Goal: Task Accomplishment & Management: Manage account settings

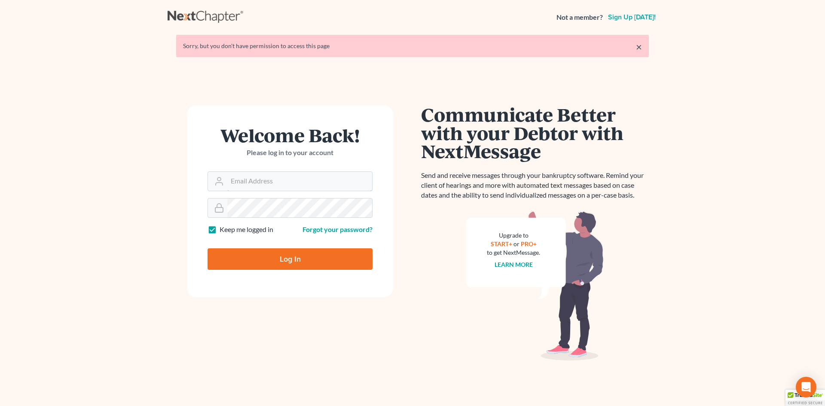
type input "[PERSON_NAME][EMAIL_ADDRESS][DOMAIN_NAME]"
click at [292, 262] on input "Log In" at bounding box center [290, 258] width 165 height 21
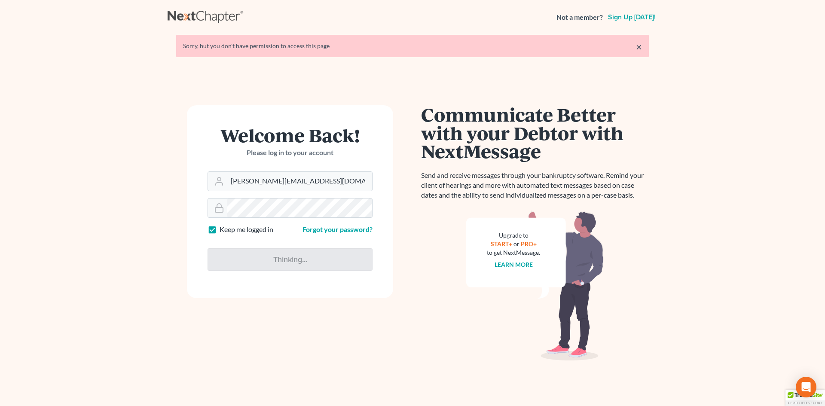
type input "Thinking..."
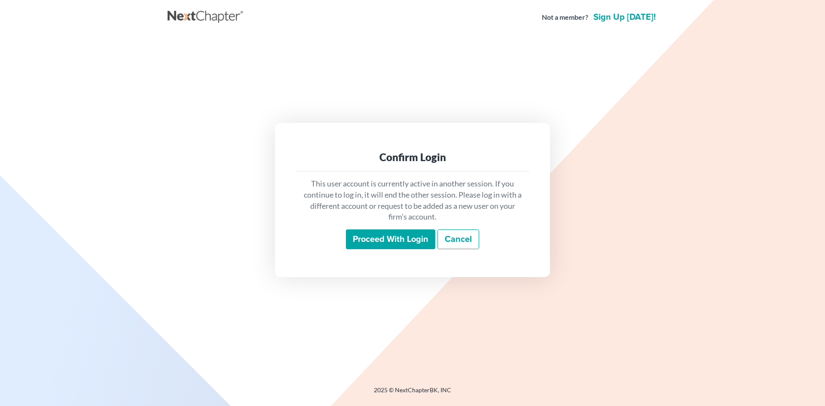
click at [406, 248] on input "Proceed with login" at bounding box center [390, 239] width 89 height 20
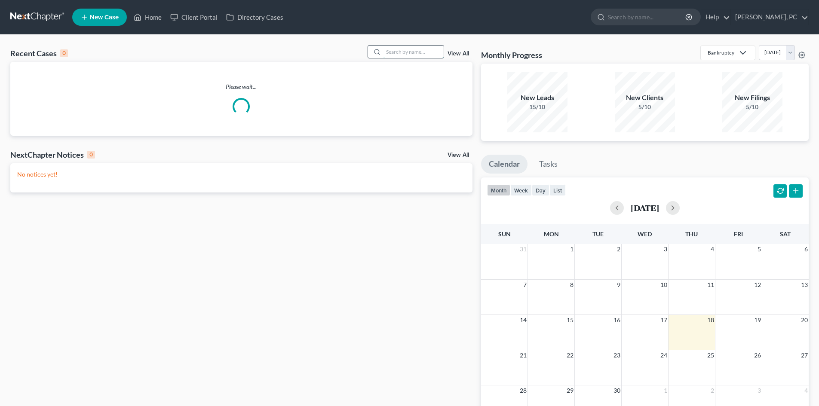
click at [395, 49] on input "search" at bounding box center [413, 52] width 60 height 12
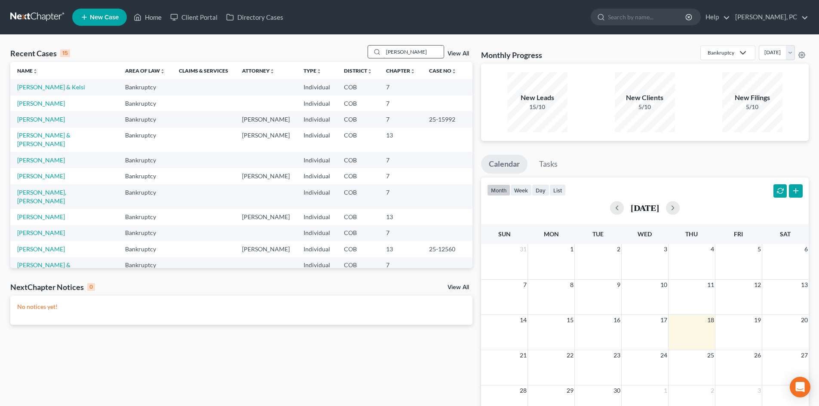
type input "morin"
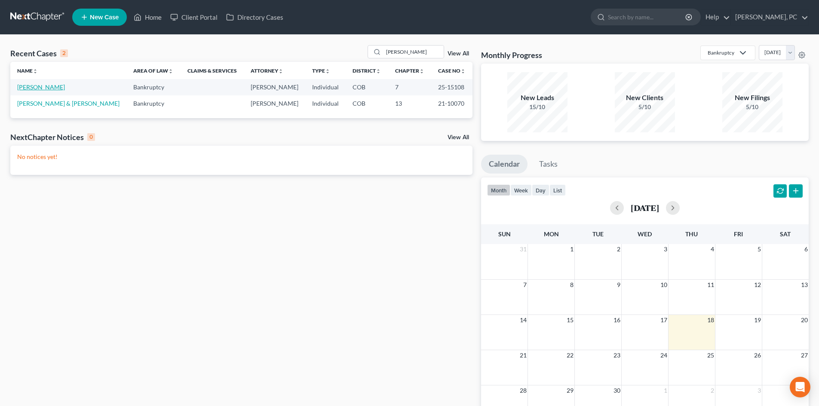
click at [46, 89] on link "[PERSON_NAME]" at bounding box center [41, 86] width 48 height 7
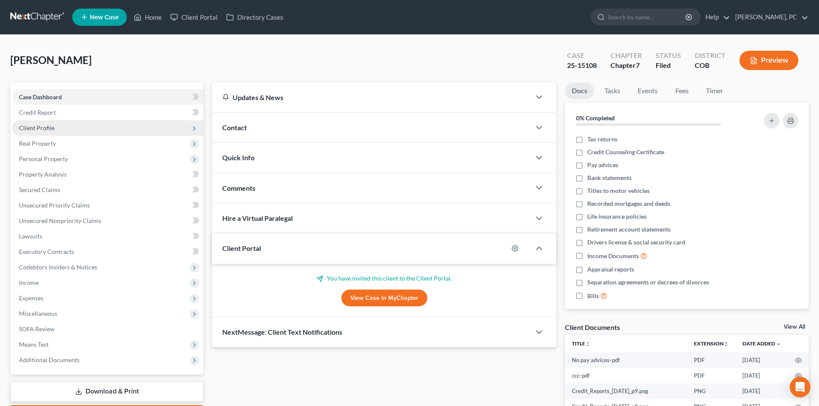
click at [42, 127] on span "Client Profile" at bounding box center [37, 127] width 36 height 7
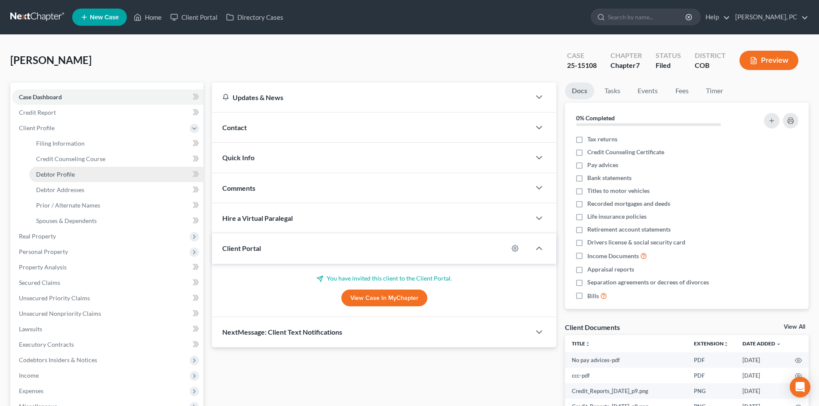
click at [65, 172] on span "Debtor Profile" at bounding box center [55, 174] width 39 height 7
select select "3"
select select "0"
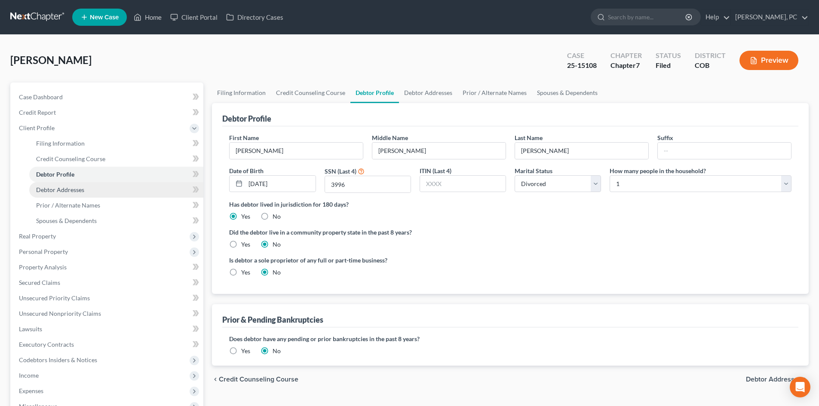
click at [80, 185] on link "Debtor Addresses" at bounding box center [116, 189] width 174 height 15
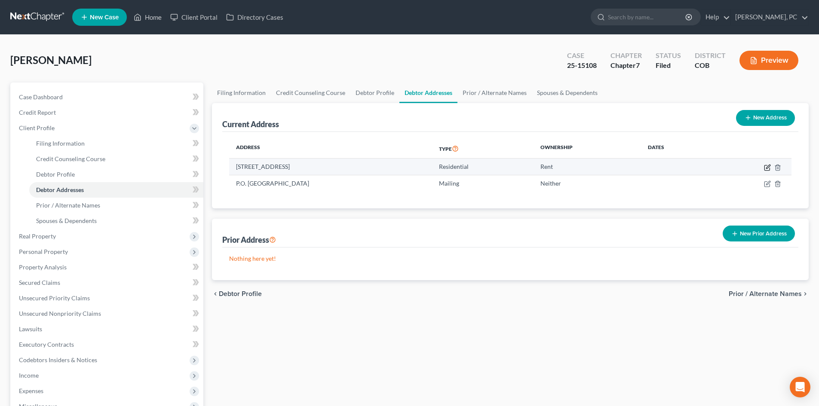
click at [766, 167] on icon "button" at bounding box center [768, 167] width 4 height 4
select select "5"
select select "0"
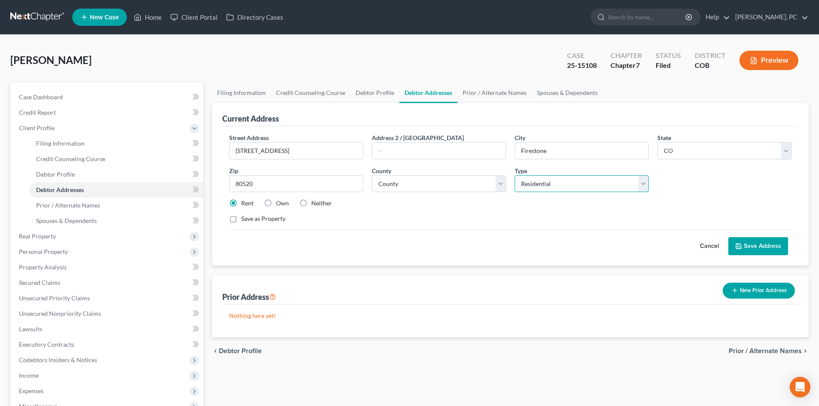
click at [541, 187] on select "Select Residential Mailing Rental Business" at bounding box center [581, 183] width 134 height 17
click at [431, 222] on div "Save as Property" at bounding box center [510, 218] width 562 height 9
click at [747, 243] on button "Save Address" at bounding box center [758, 246] width 60 height 18
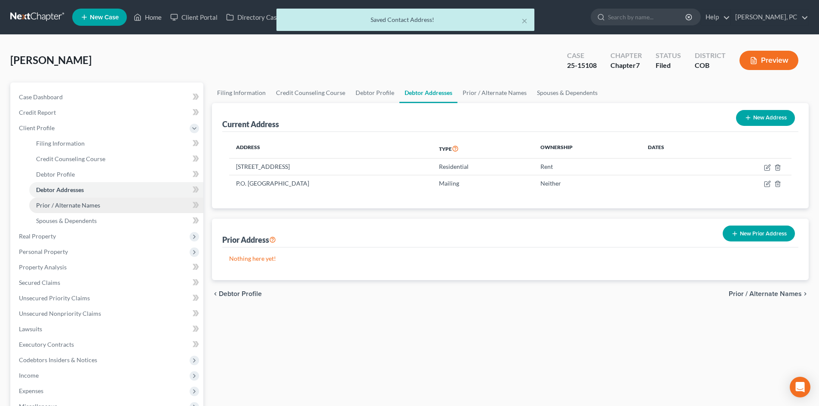
click at [82, 205] on span "Prior / Alternate Names" at bounding box center [68, 205] width 64 height 7
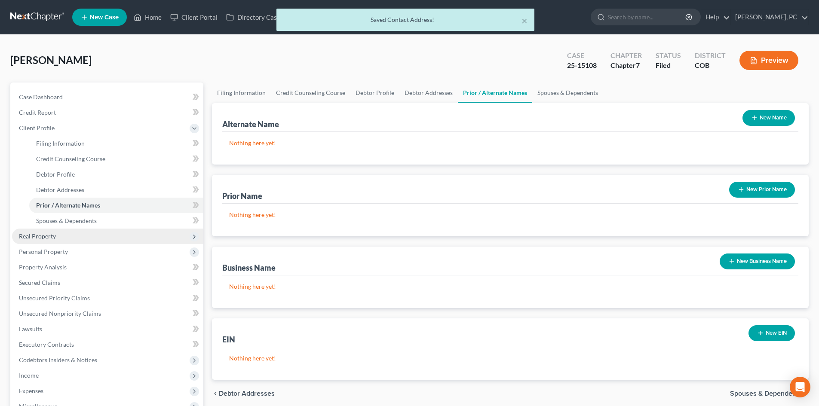
click at [47, 232] on span "Real Property" at bounding box center [37, 235] width 37 height 7
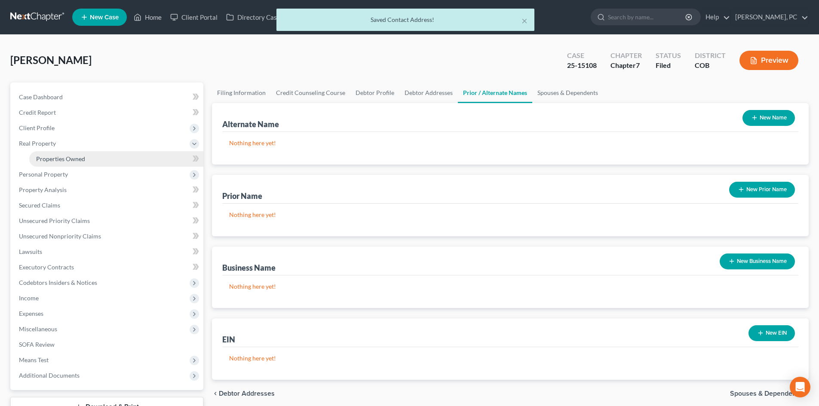
click at [58, 156] on span "Properties Owned" at bounding box center [60, 158] width 49 height 7
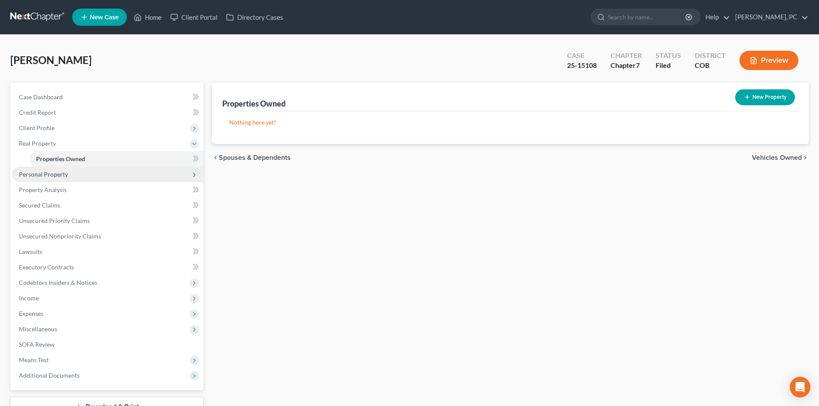
click at [61, 173] on span "Personal Property" at bounding box center [43, 174] width 49 height 7
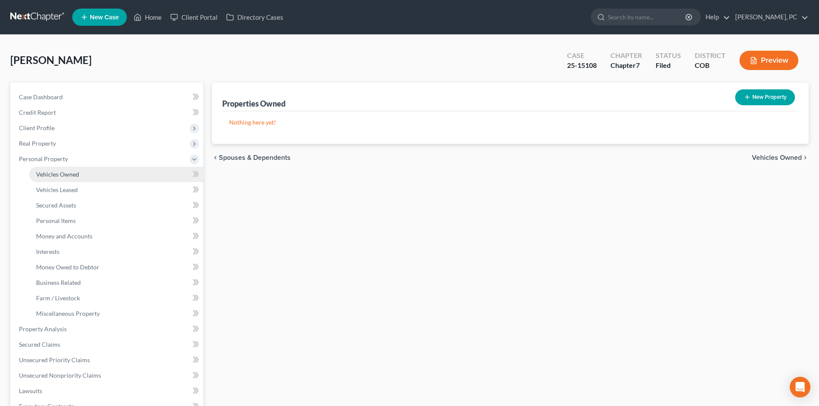
click at [69, 176] on span "Vehicles Owned" at bounding box center [57, 174] width 43 height 7
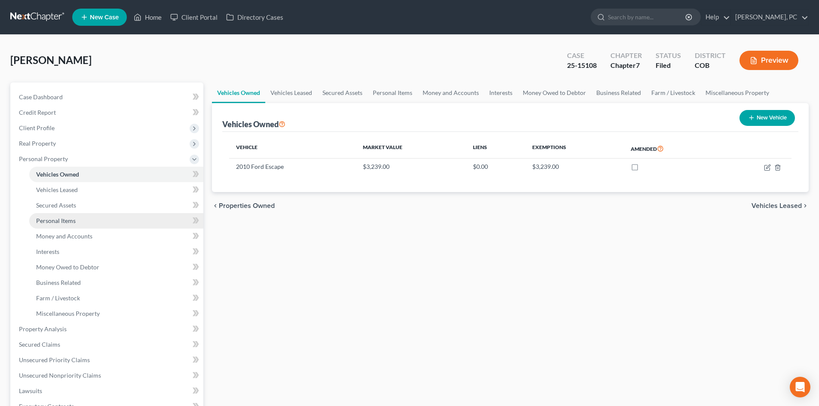
click at [65, 220] on span "Personal Items" at bounding box center [56, 220] width 40 height 7
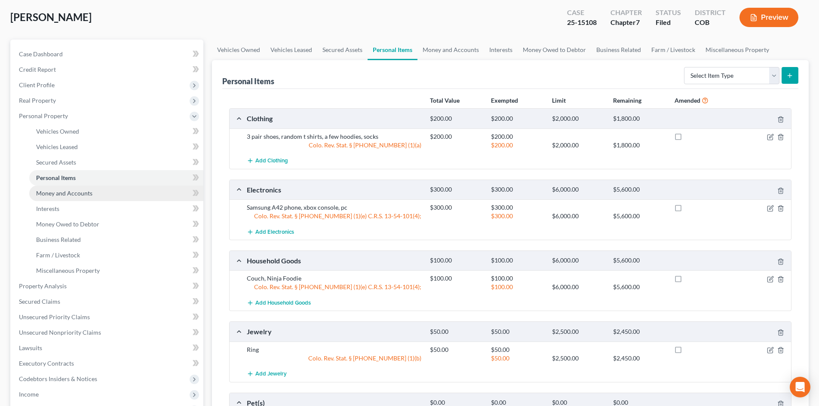
click at [70, 194] on span "Money and Accounts" at bounding box center [64, 192] width 56 height 7
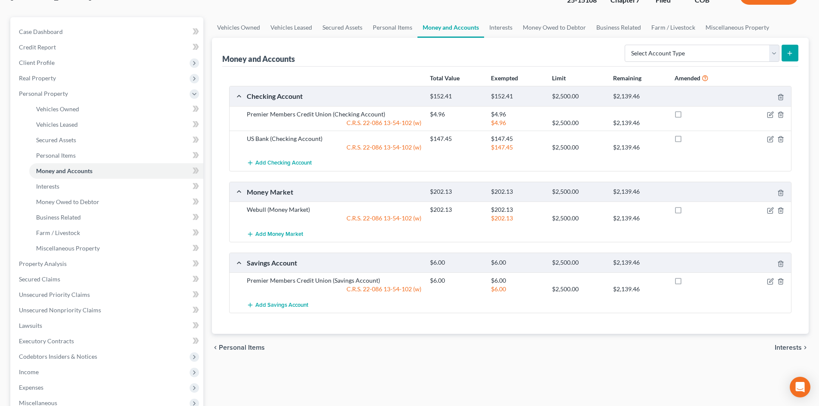
scroll to position [86, 0]
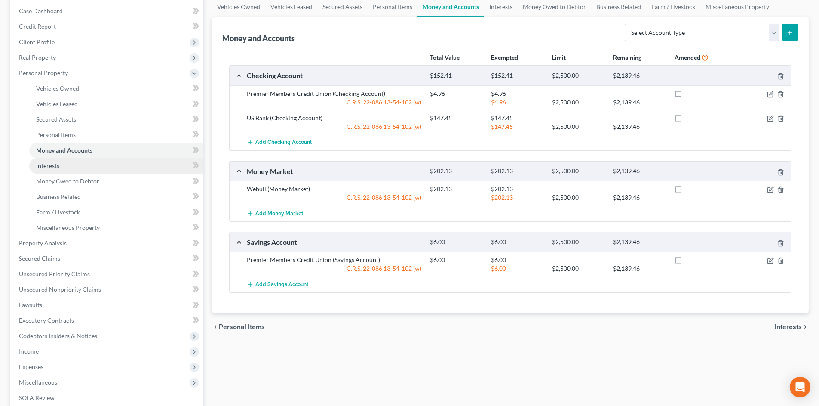
click at [45, 165] on span "Interests" at bounding box center [47, 165] width 23 height 7
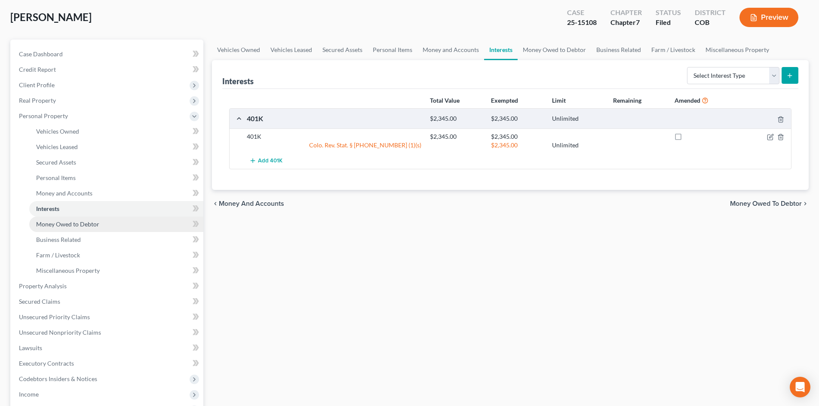
click at [85, 226] on span "Money Owed to Debtor" at bounding box center [67, 223] width 63 height 7
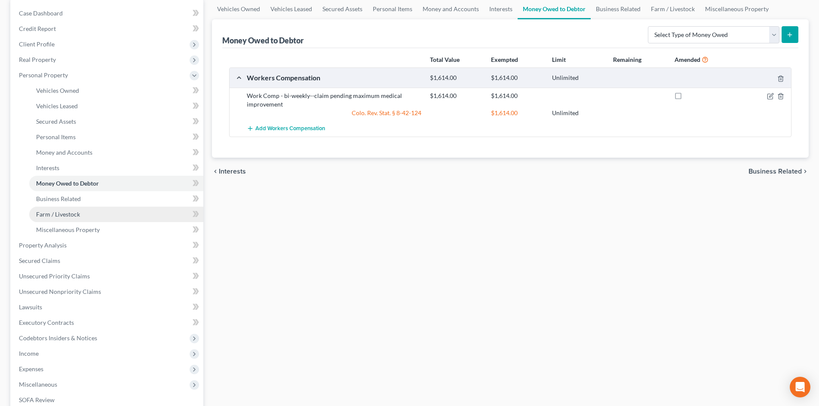
scroll to position [86, 0]
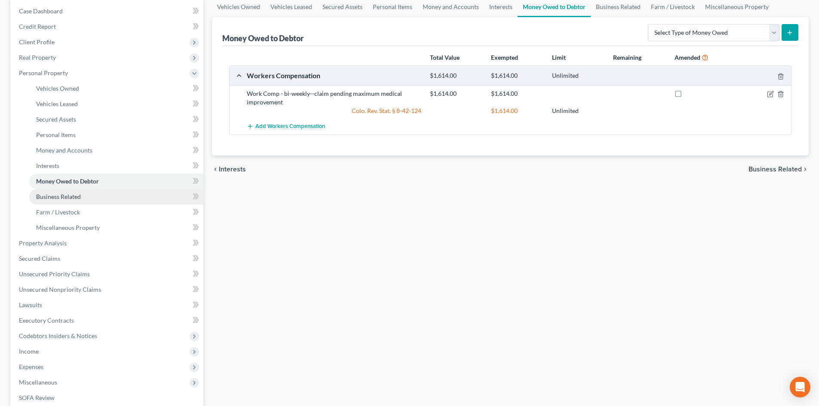
click at [68, 196] on span "Business Related" at bounding box center [58, 196] width 45 height 7
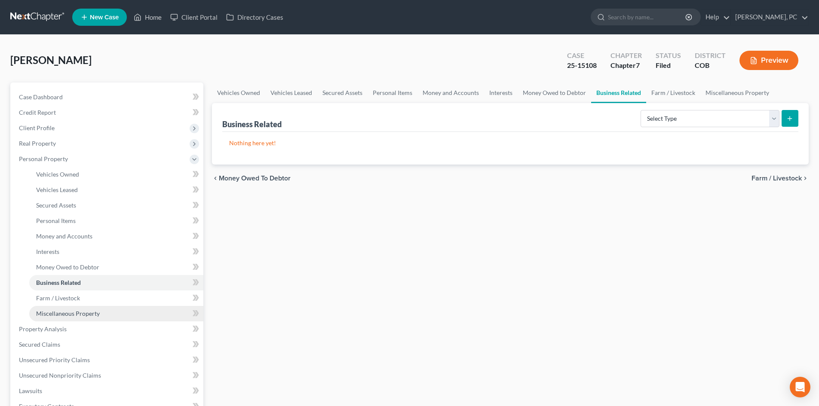
click at [86, 312] on span "Miscellaneous Property" at bounding box center [68, 313] width 64 height 7
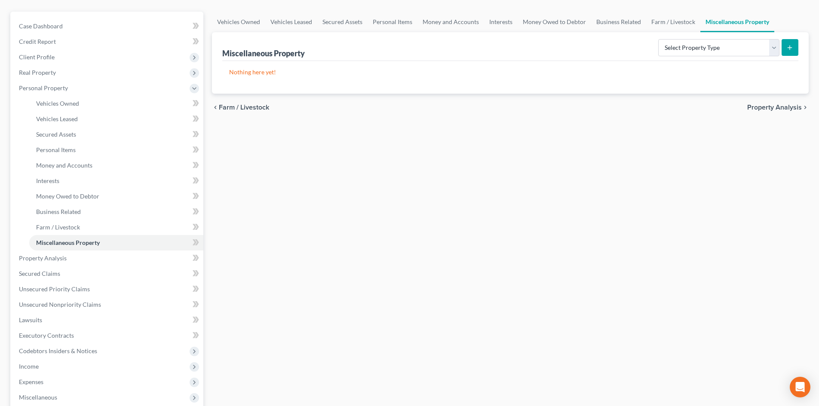
scroll to position [86, 0]
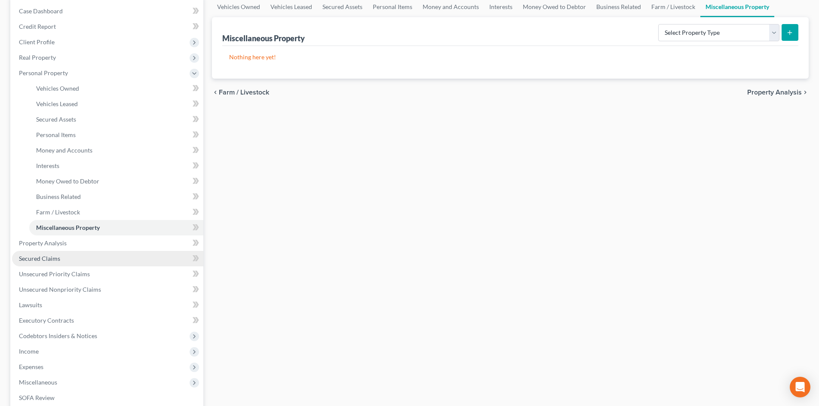
click at [43, 258] on span "Secured Claims" at bounding box center [39, 258] width 41 height 7
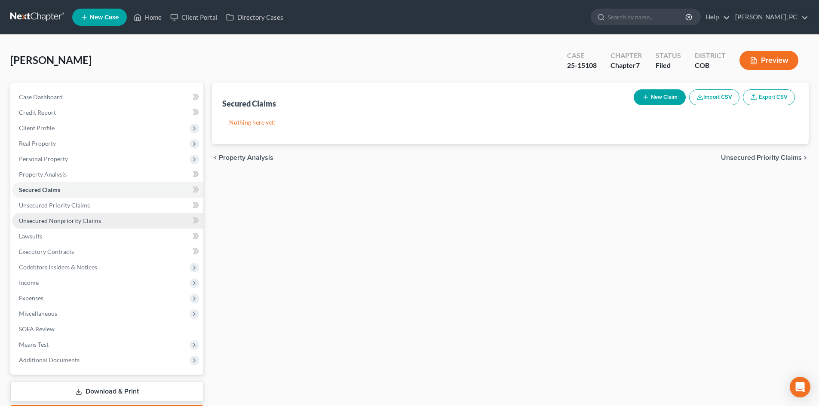
click at [70, 214] on link "Unsecured Nonpriority Claims" at bounding box center [107, 220] width 191 height 15
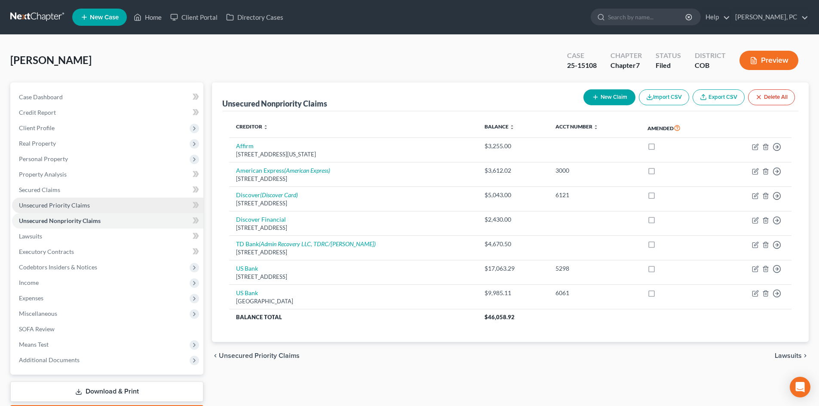
click at [53, 206] on span "Unsecured Priority Claims" at bounding box center [54, 205] width 71 height 7
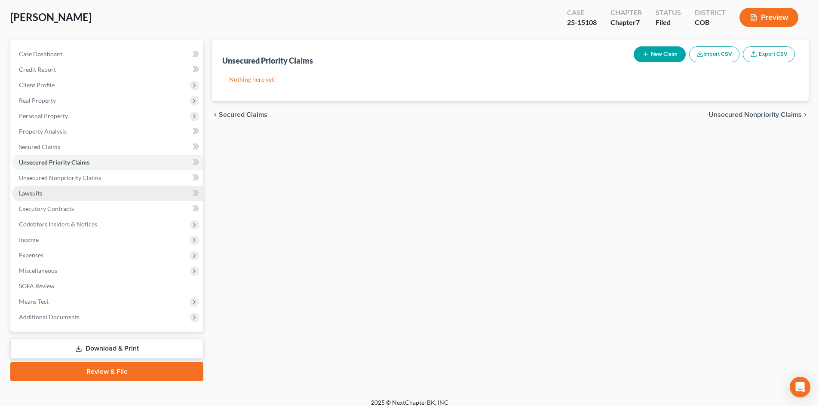
click at [33, 196] on span "Lawsuits" at bounding box center [30, 192] width 23 height 7
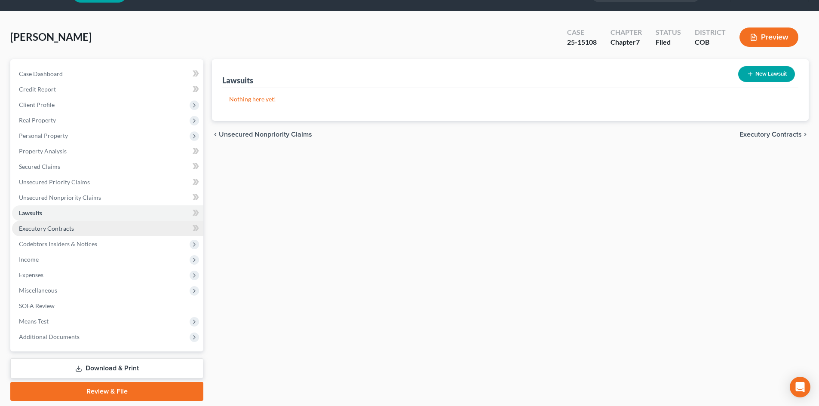
scroll to position [43, 0]
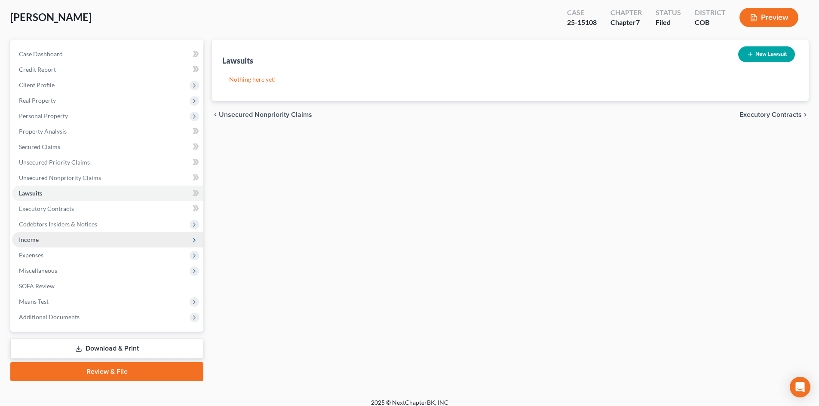
click at [32, 239] on span "Income" at bounding box center [29, 239] width 20 height 7
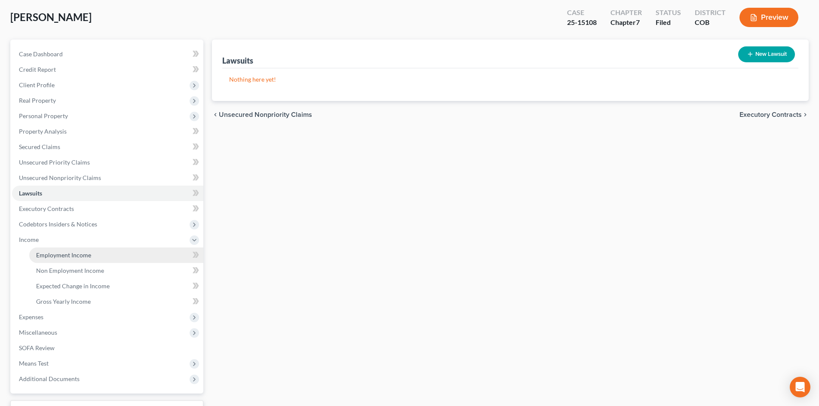
click at [74, 250] on link "Employment Income" at bounding box center [116, 254] width 174 height 15
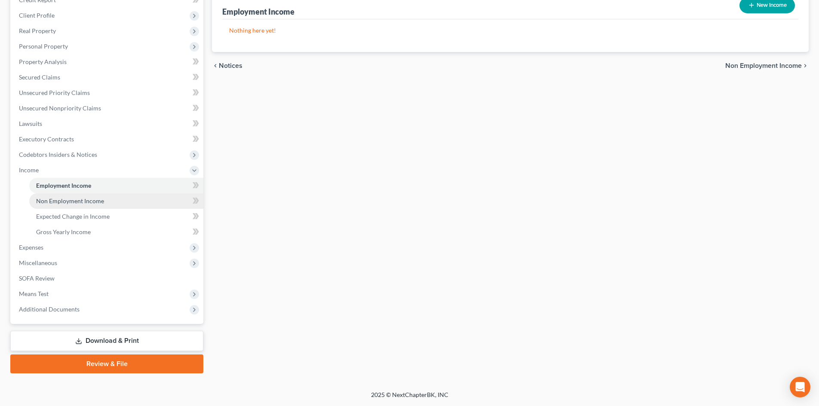
click at [96, 203] on span "Non Employment Income" at bounding box center [70, 200] width 68 height 7
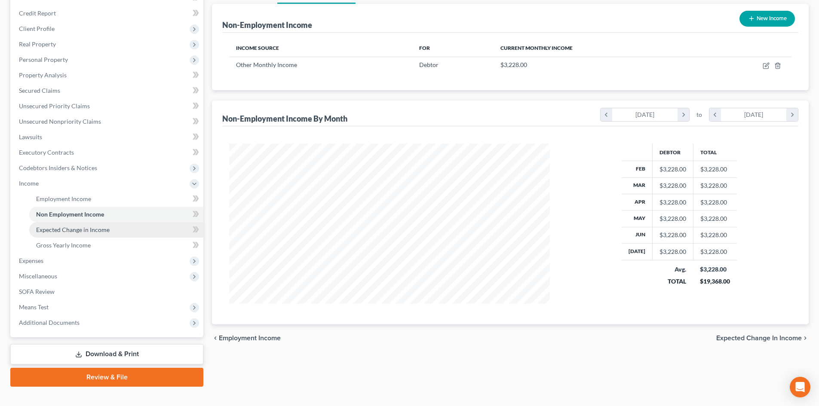
scroll to position [113, 0]
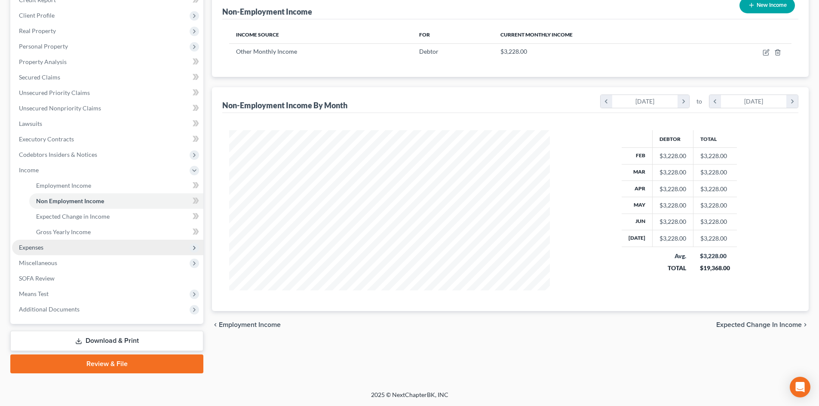
click at [41, 249] on span "Expenses" at bounding box center [31, 247] width 24 height 7
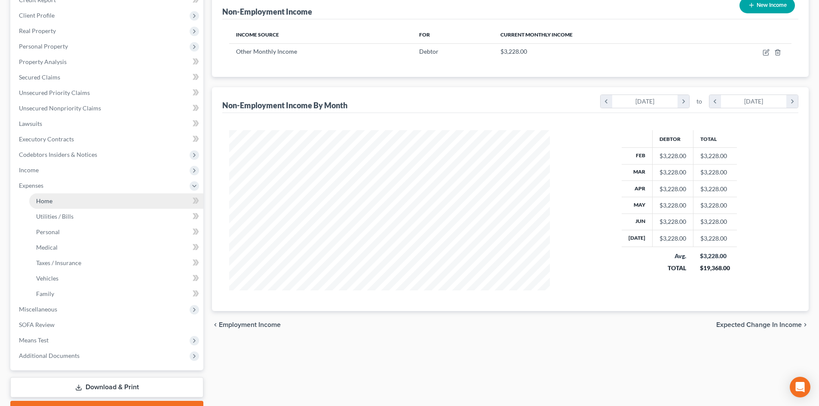
click at [51, 203] on span "Home" at bounding box center [44, 200] width 16 height 7
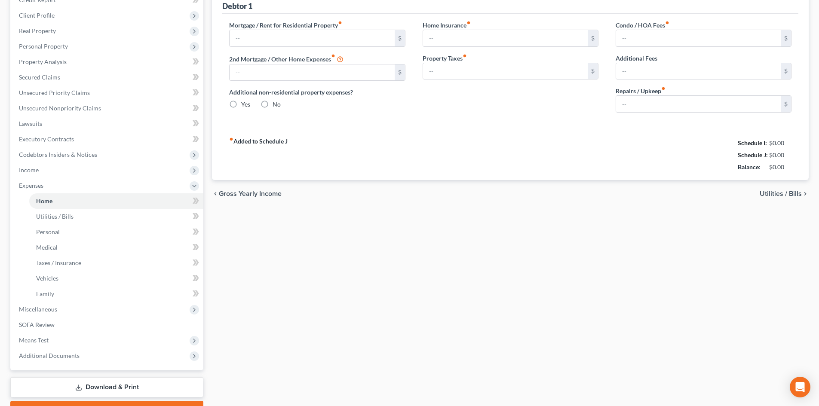
type input "1,600.00"
type input "0.00"
radio input "true"
type input "0.00"
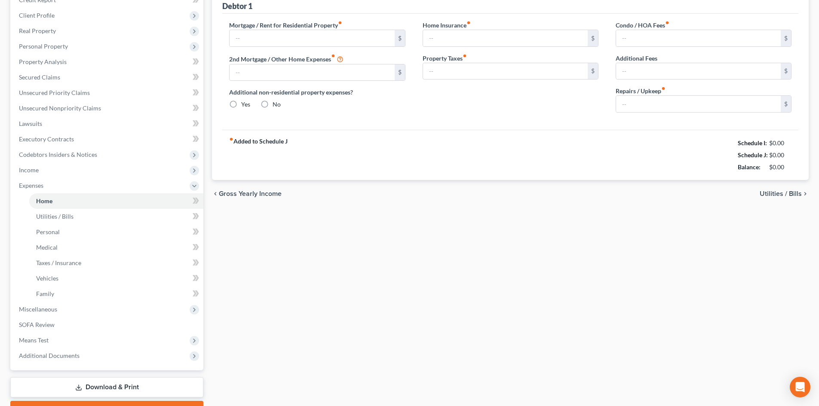
type input "0.00"
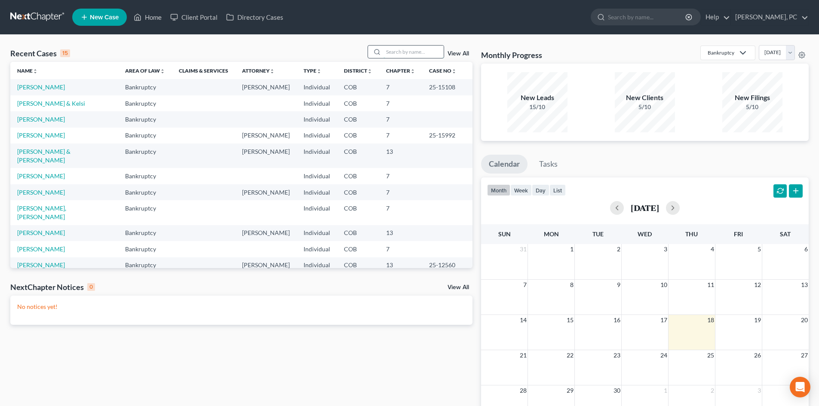
click at [400, 54] on input "search" at bounding box center [413, 52] width 60 height 12
type input "[PERSON_NAME]"
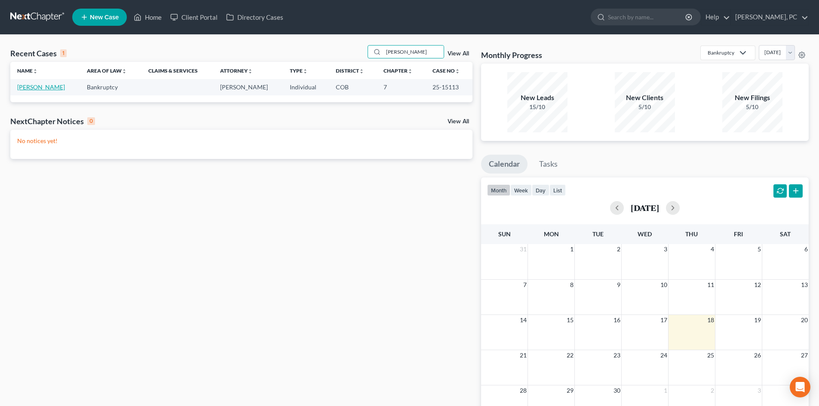
click at [43, 87] on link "[PERSON_NAME]" at bounding box center [41, 86] width 48 height 7
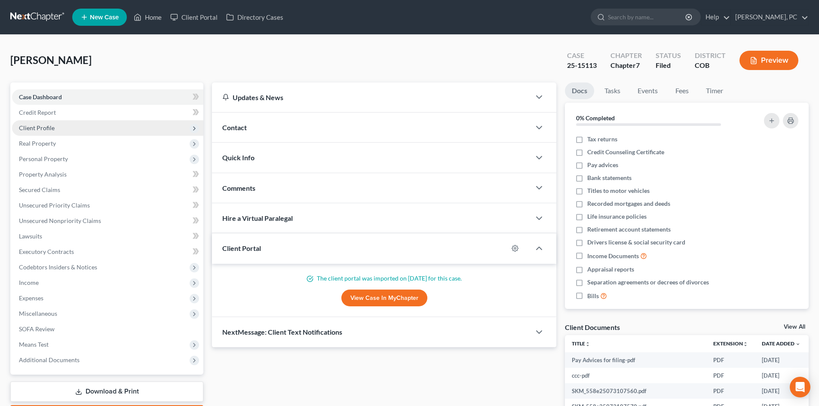
click at [52, 128] on span "Client Profile" at bounding box center [37, 127] width 36 height 7
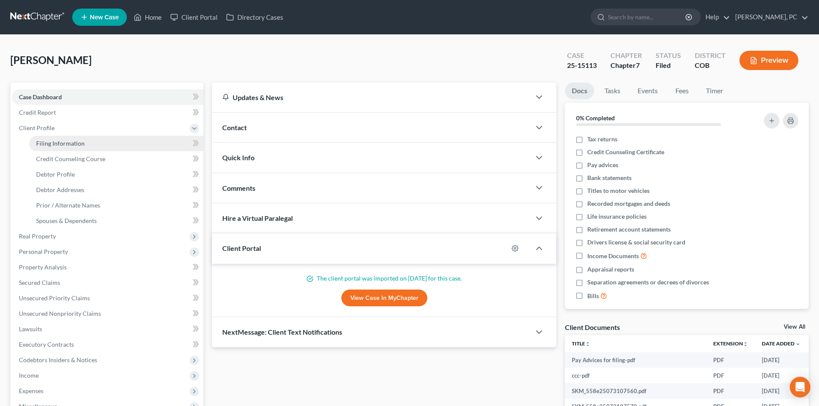
click at [65, 141] on span "Filing Information" at bounding box center [60, 143] width 49 height 7
select select "1"
select select "0"
select select "5"
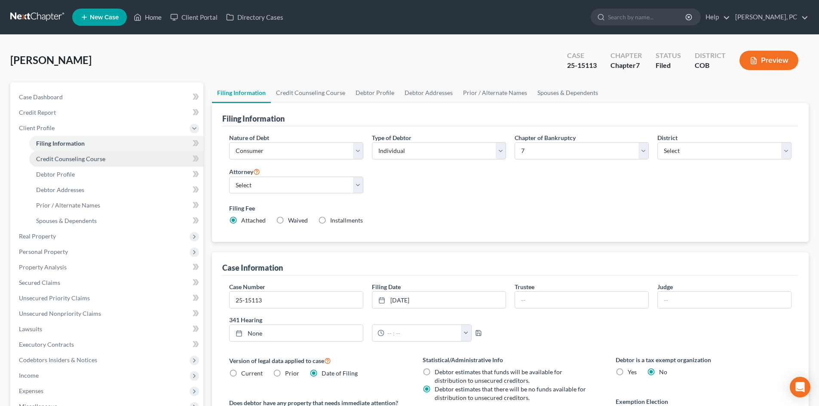
click at [87, 162] on span "Credit Counseling Course" at bounding box center [70, 158] width 69 height 7
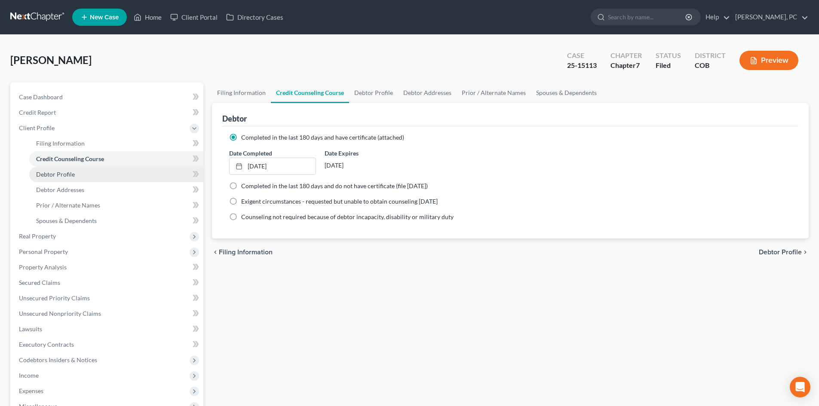
click at [64, 174] on span "Debtor Profile" at bounding box center [55, 174] width 39 height 7
select select "1"
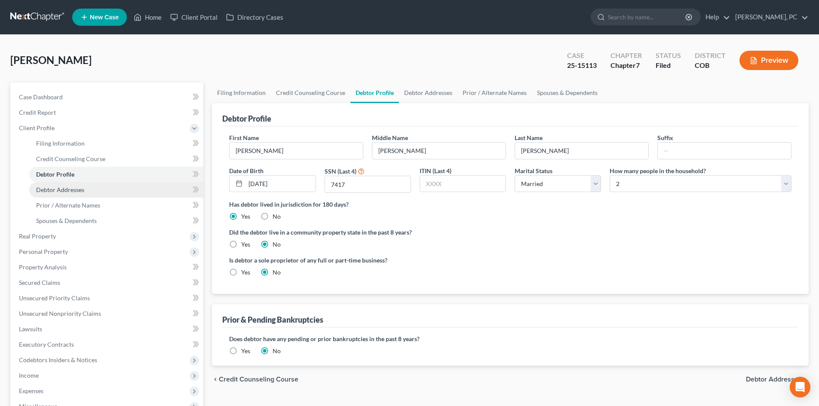
click at [79, 190] on span "Debtor Addresses" at bounding box center [60, 189] width 48 height 7
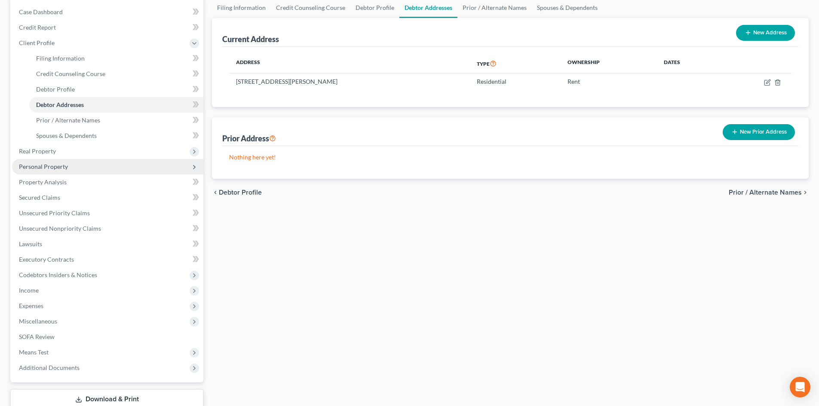
scroll to position [86, 0]
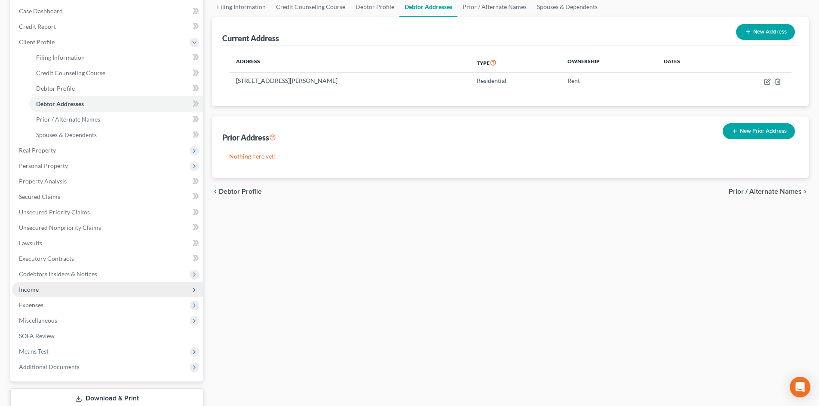
click at [31, 289] on span "Income" at bounding box center [29, 289] width 20 height 7
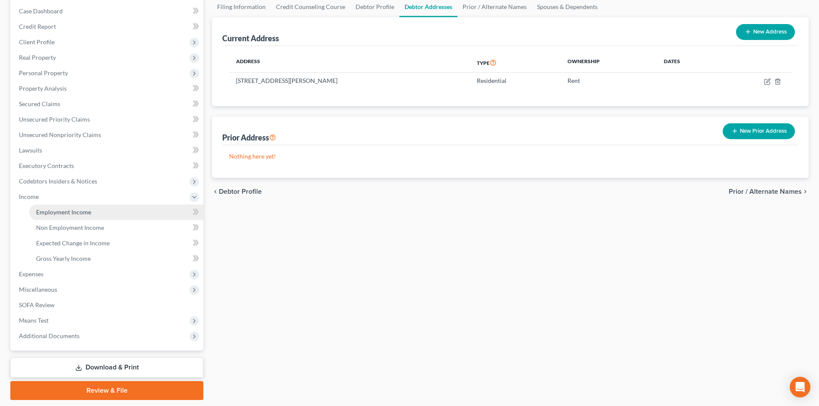
click at [70, 214] on span "Employment Income" at bounding box center [63, 211] width 55 height 7
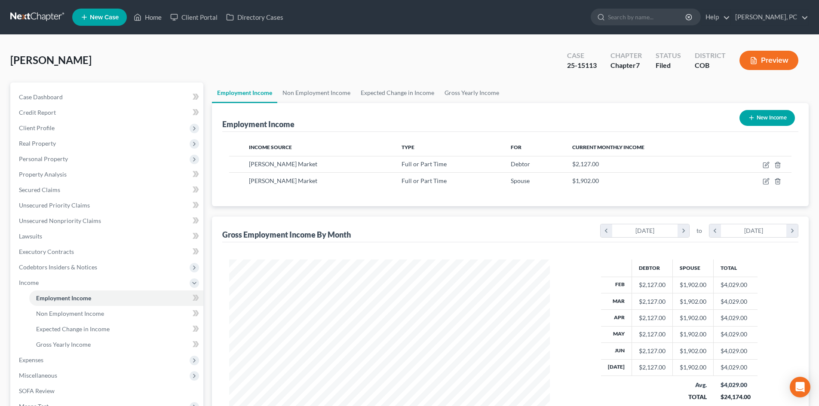
scroll to position [160, 338]
click at [76, 346] on span "Gross Yearly Income" at bounding box center [63, 344] width 55 height 7
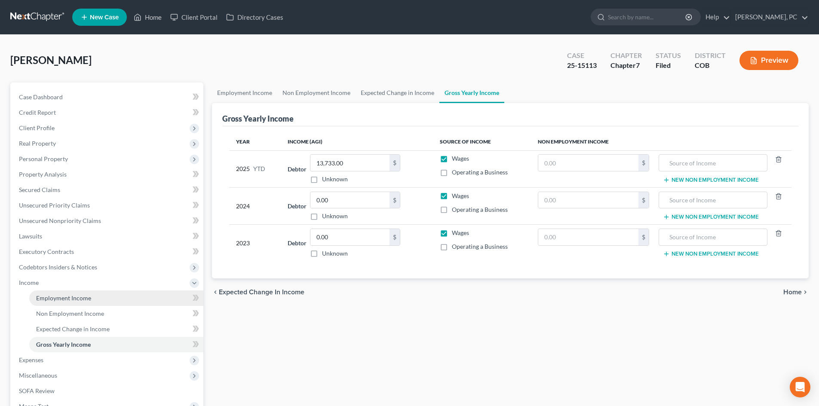
click at [54, 300] on span "Employment Income" at bounding box center [63, 297] width 55 height 7
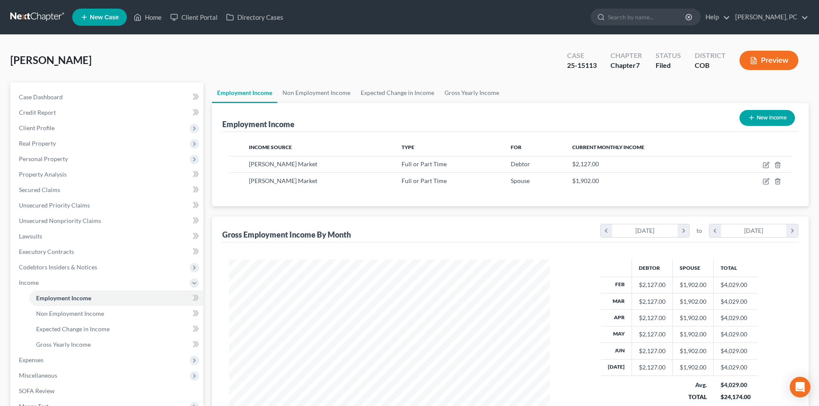
scroll to position [160, 338]
click at [41, 147] on span "Real Property" at bounding box center [107, 143] width 191 height 15
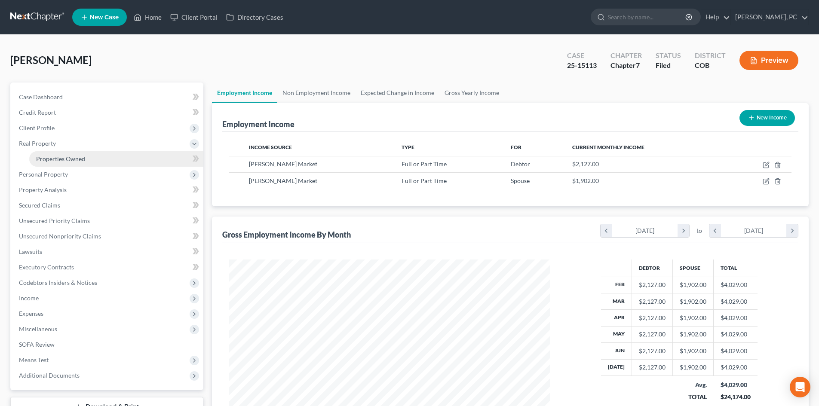
click at [52, 151] on link "Properties Owned" at bounding box center [116, 158] width 174 height 15
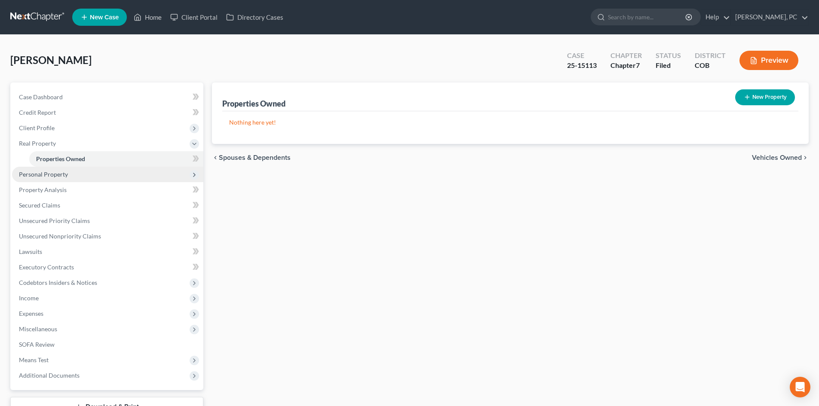
click at [52, 171] on span "Personal Property" at bounding box center [43, 174] width 49 height 7
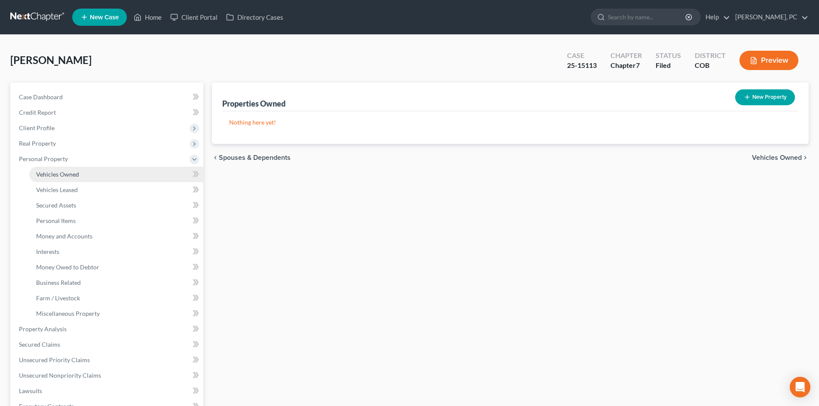
click at [64, 174] on span "Vehicles Owned" at bounding box center [57, 174] width 43 height 7
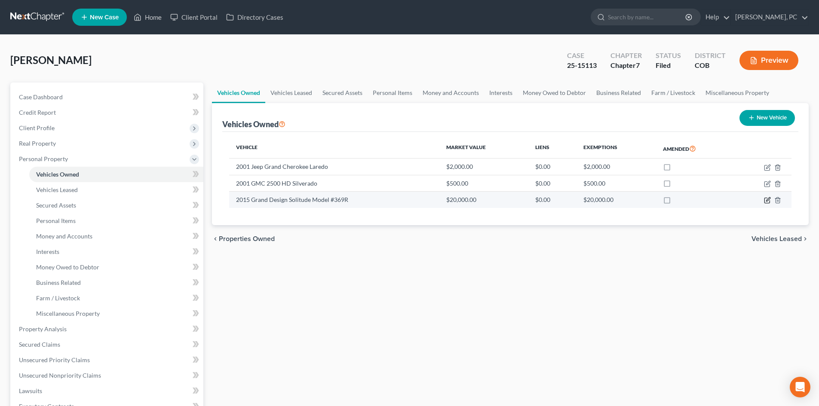
click at [767, 202] on icon "button" at bounding box center [767, 200] width 7 height 7
select select "7"
select select "11"
select select "2"
select select "0"
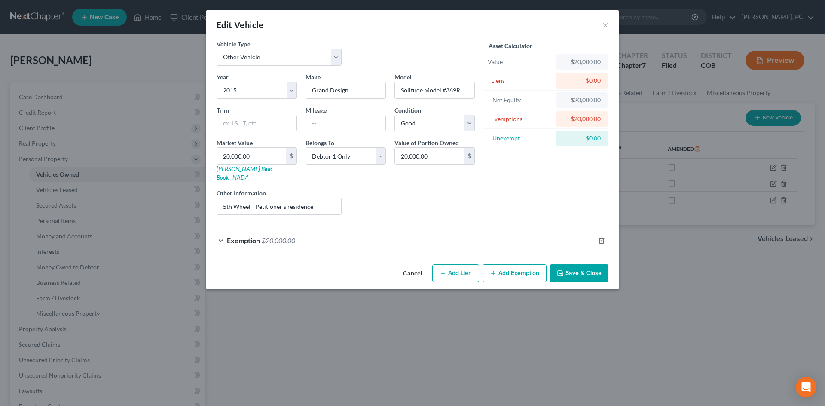
click at [581, 264] on button "Save & Close" at bounding box center [579, 273] width 58 height 18
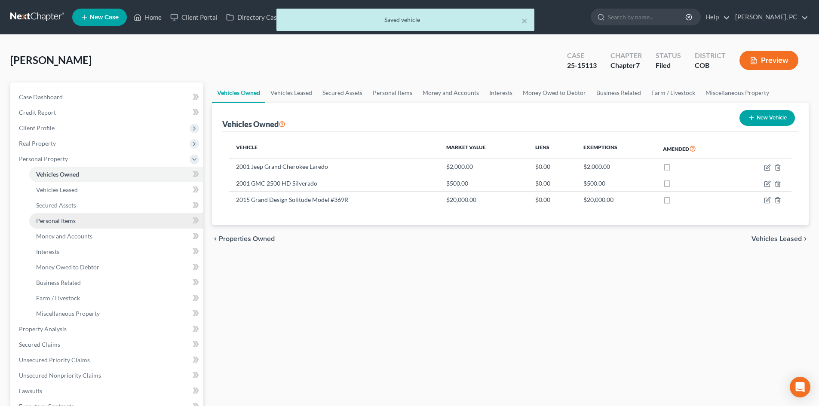
click at [57, 218] on span "Personal Items" at bounding box center [56, 220] width 40 height 7
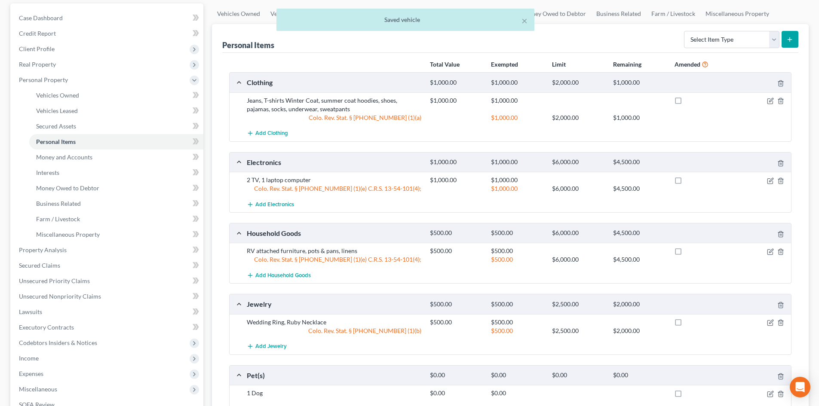
scroll to position [76, 0]
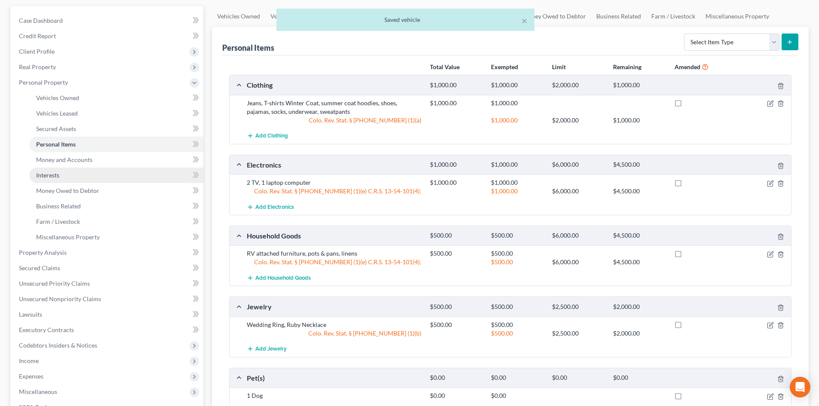
click at [55, 177] on span "Interests" at bounding box center [47, 174] width 23 height 7
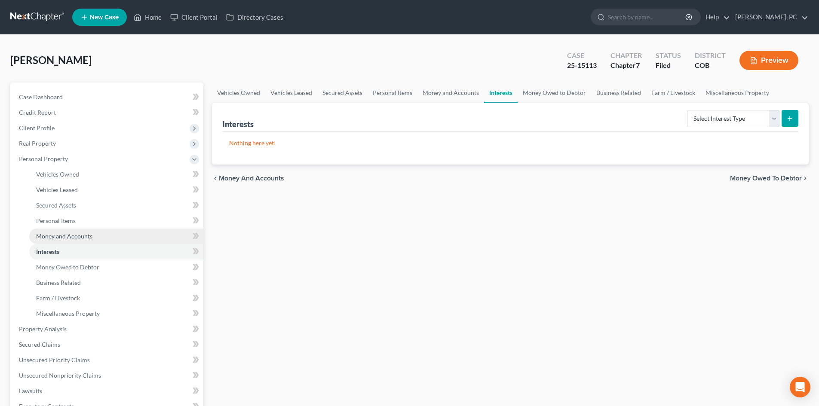
click at [51, 236] on span "Money and Accounts" at bounding box center [64, 235] width 56 height 7
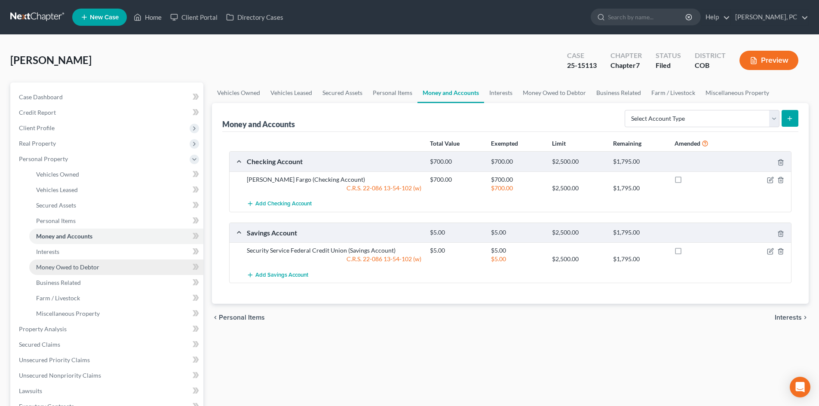
click at [75, 266] on span "Money Owed to Debtor" at bounding box center [67, 266] width 63 height 7
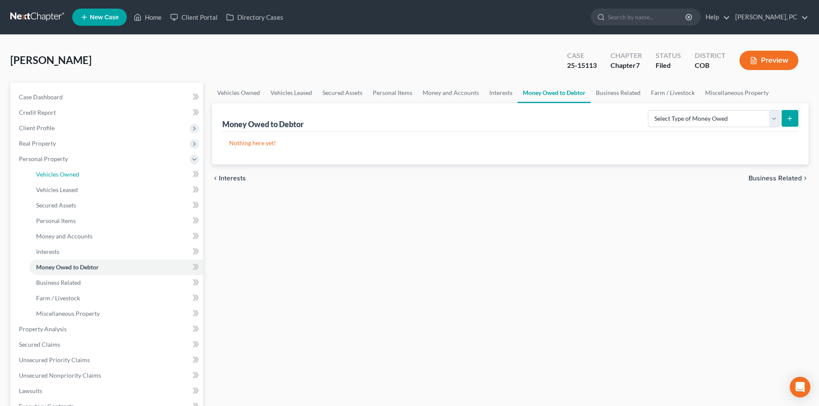
drag, startPoint x: 61, startPoint y: 174, endPoint x: 205, endPoint y: 82, distance: 171.8
click at [61, 174] on span "Vehicles Owned" at bounding box center [57, 174] width 43 height 7
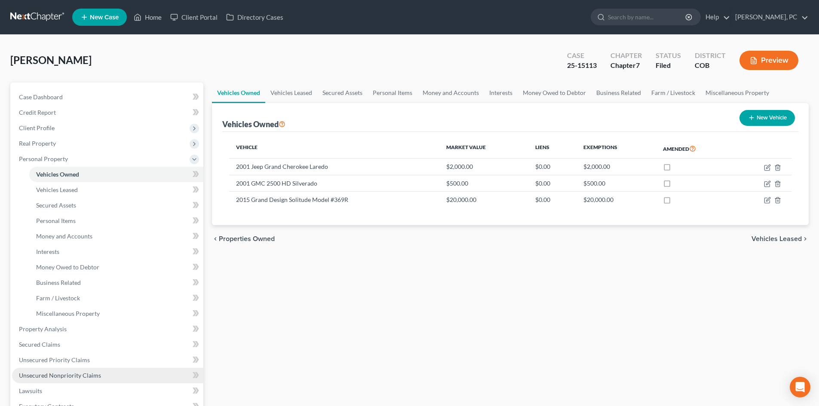
click at [78, 373] on span "Unsecured Nonpriority Claims" at bounding box center [60, 375] width 82 height 7
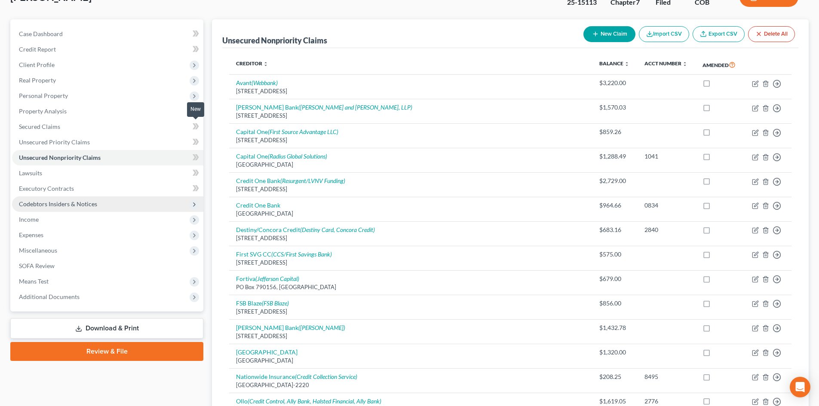
scroll to position [86, 0]
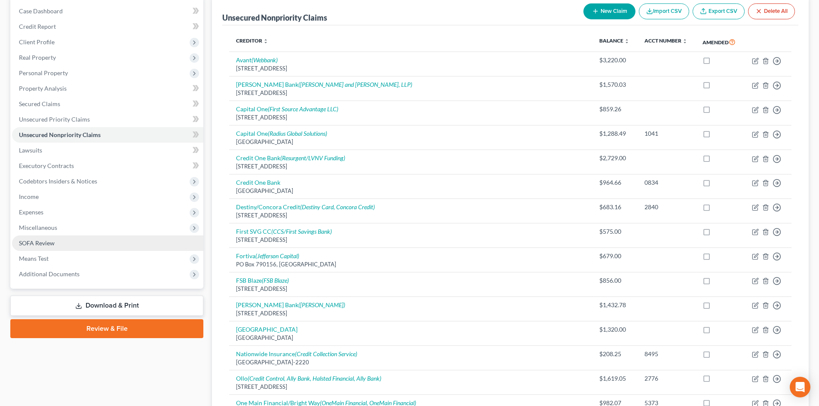
drag, startPoint x: 37, startPoint y: 229, endPoint x: 54, endPoint y: 235, distance: 18.8
click at [37, 229] on span "Miscellaneous" at bounding box center [38, 227] width 38 height 7
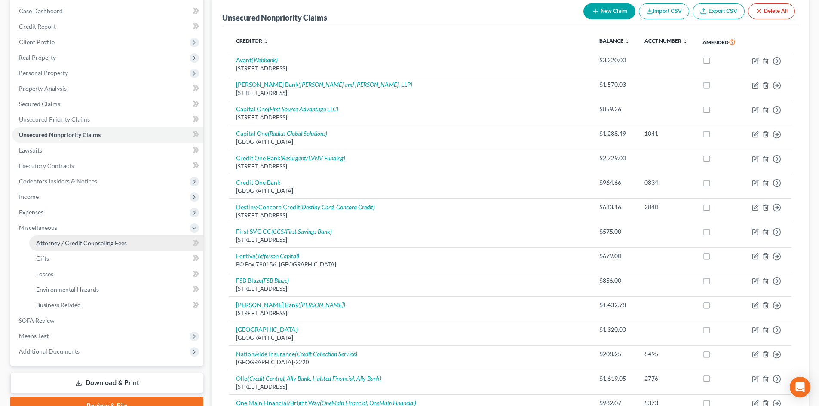
click at [67, 241] on span "Attorney / Credit Counseling Fees" at bounding box center [81, 242] width 91 height 7
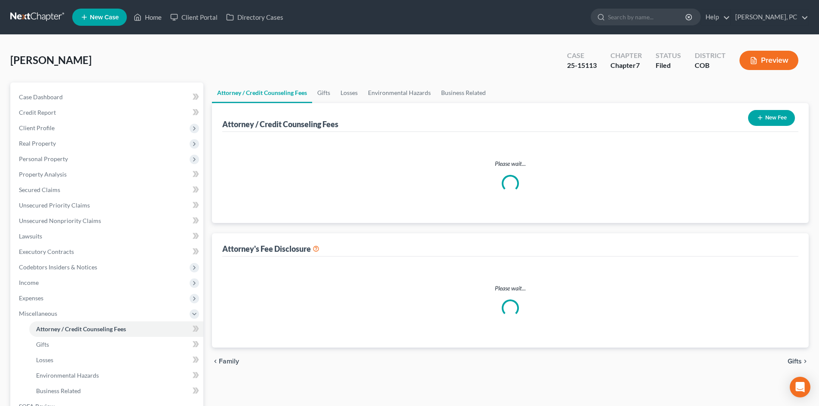
select select "0"
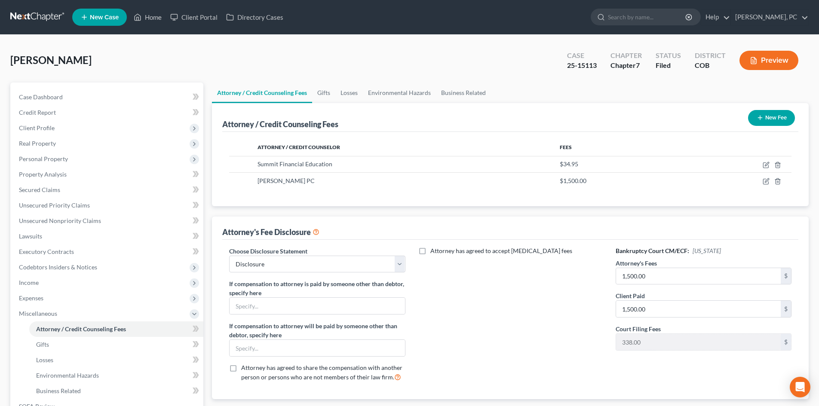
click at [399, 212] on div "Attorney / Credit Counseling Fees New Fee Attorney / Credit Counselor Fees Summ…" at bounding box center [510, 251] width 596 height 296
drag, startPoint x: 341, startPoint y: 125, endPoint x: 223, endPoint y: 128, distance: 118.2
click at [223, 128] on div "Attorney / Credit Counseling Fees New Fee" at bounding box center [510, 117] width 576 height 29
click at [342, 123] on div "Attorney / Credit Counseling Fees New Fee" at bounding box center [510, 117] width 576 height 29
click at [40, 122] on span "Client Profile" at bounding box center [107, 127] width 191 height 15
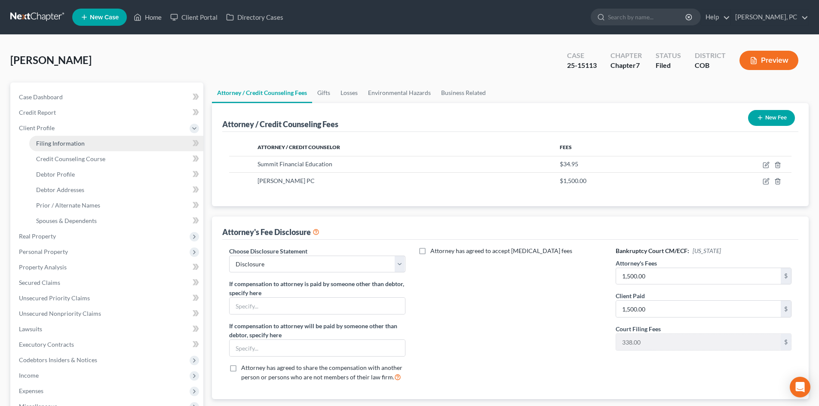
click at [53, 141] on span "Filing Information" at bounding box center [60, 143] width 49 height 7
select select "1"
select select "0"
select select "11"
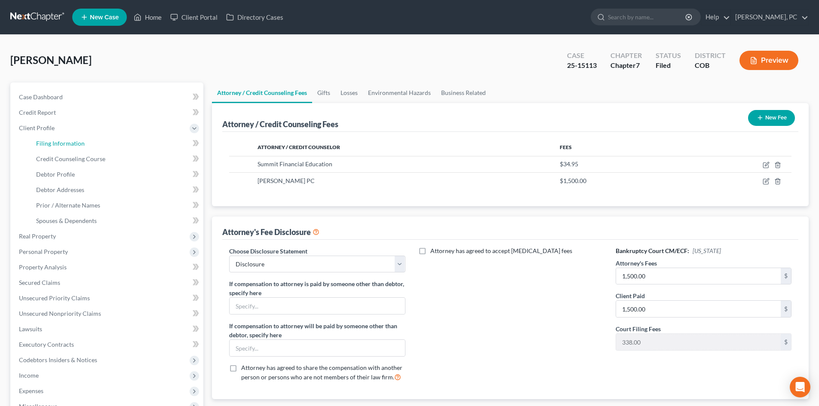
select select "0"
select select "5"
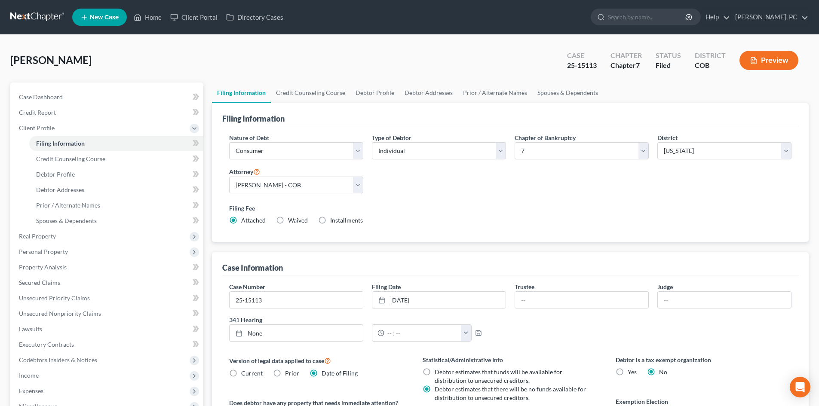
click at [767, 63] on button "Preview" at bounding box center [768, 60] width 59 height 19
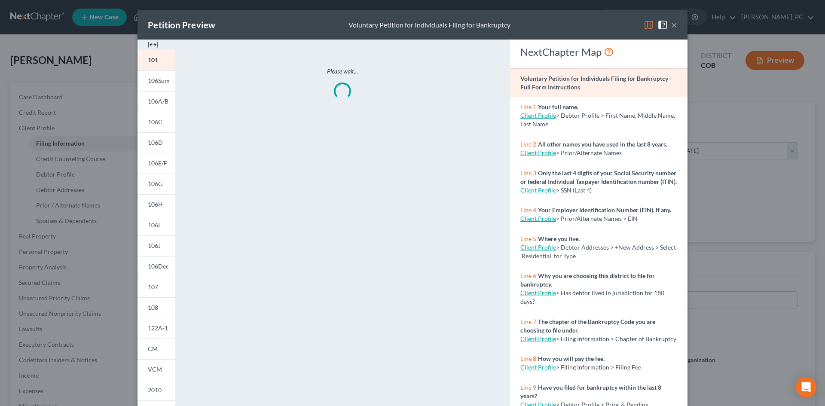
click at [150, 46] on img at bounding box center [153, 45] width 10 height 10
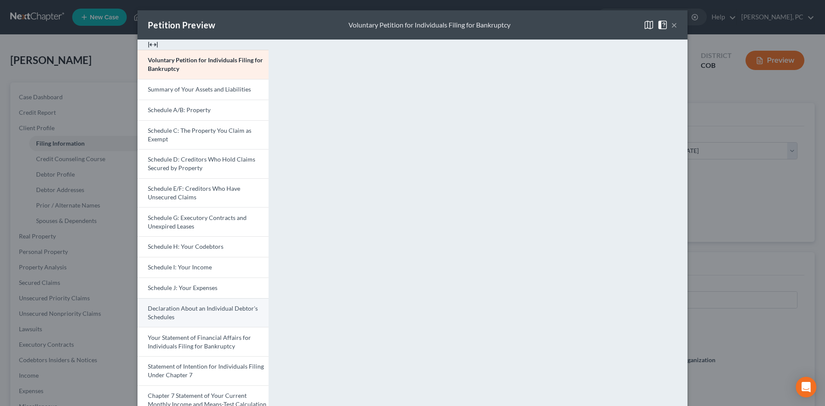
scroll to position [43, 0]
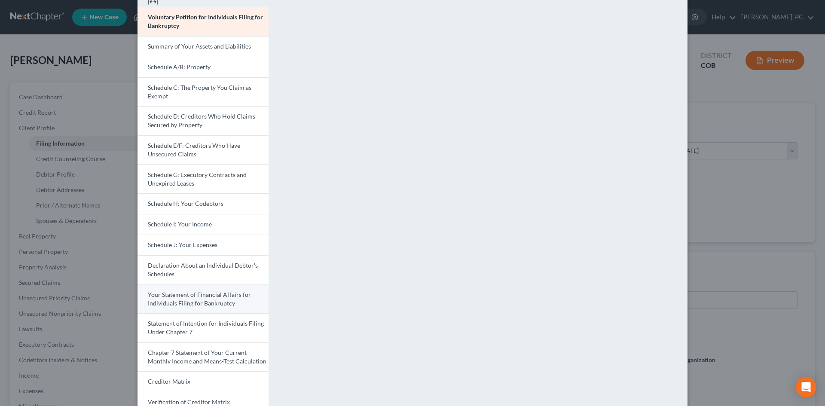
click at [207, 300] on span "Your Statement of Financial Affairs for Individuals Filing for Bankruptcy" at bounding box center [199, 299] width 103 height 16
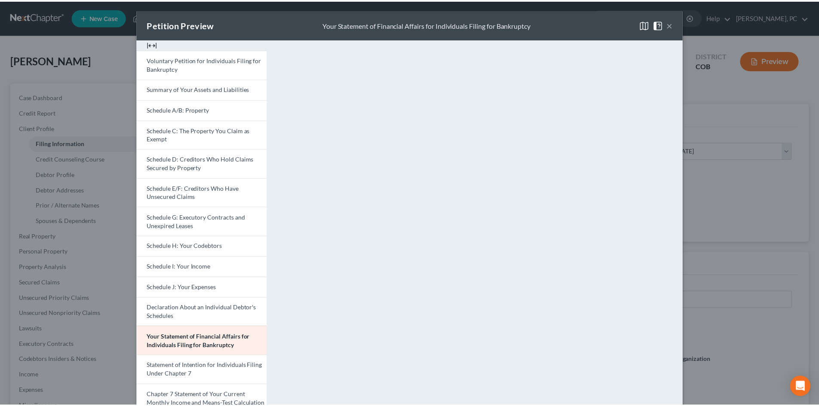
scroll to position [0, 0]
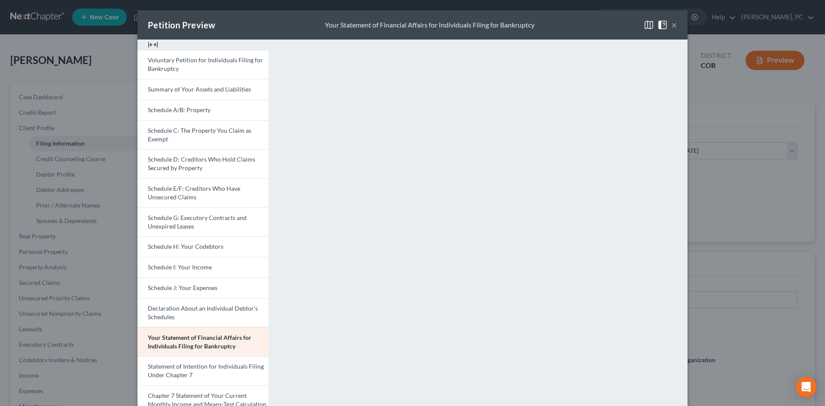
click at [673, 25] on button "×" at bounding box center [674, 25] width 6 height 10
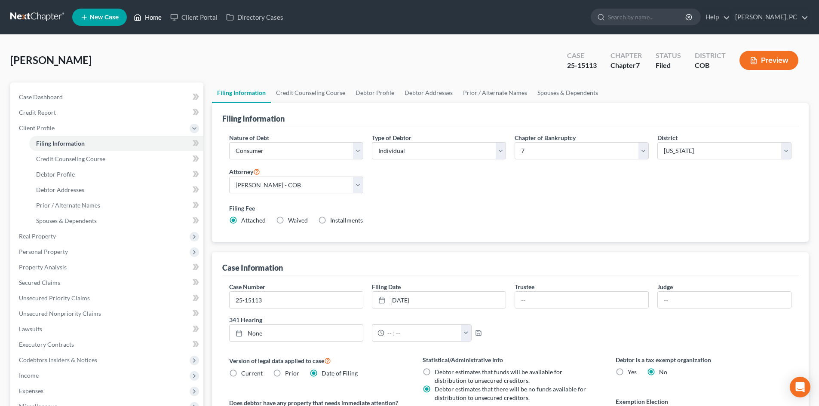
drag, startPoint x: 149, startPoint y: 18, endPoint x: 156, endPoint y: 20, distance: 7.9
click at [149, 18] on link "Home" at bounding box center [147, 16] width 37 height 15
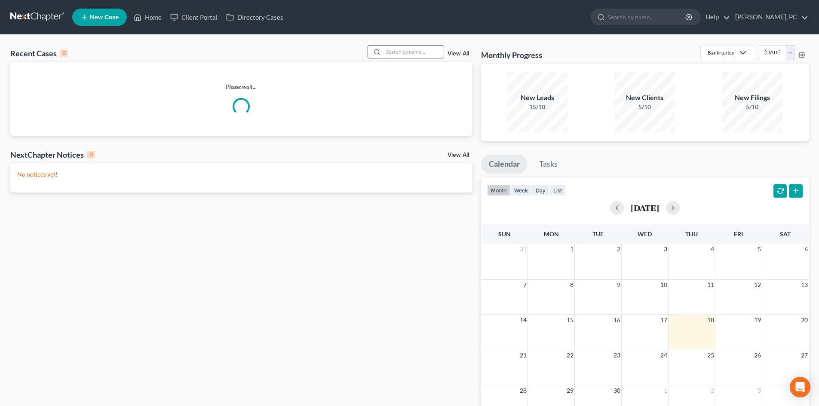
click at [399, 52] on input "search" at bounding box center [413, 52] width 60 height 12
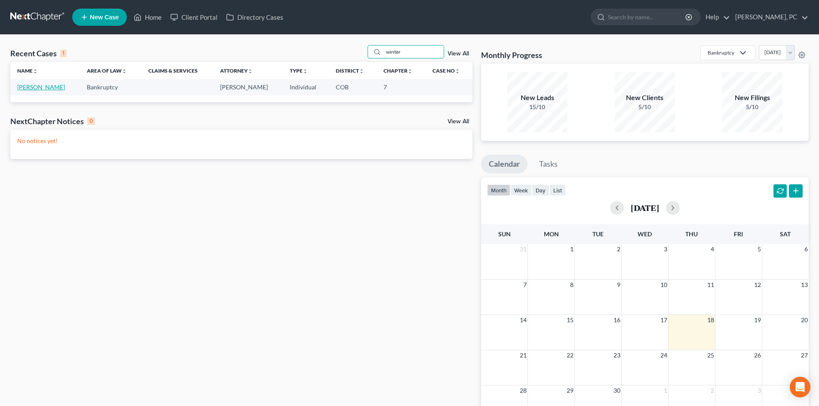
type input "winter"
click at [54, 88] on link "[PERSON_NAME]" at bounding box center [41, 86] width 48 height 7
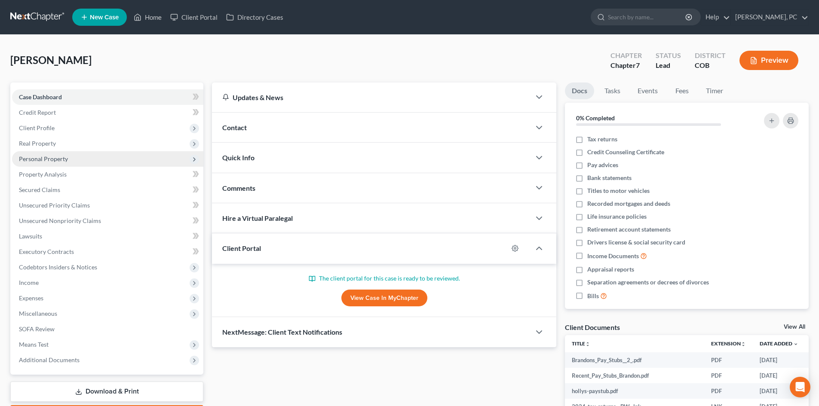
click at [45, 153] on span "Personal Property" at bounding box center [107, 158] width 191 height 15
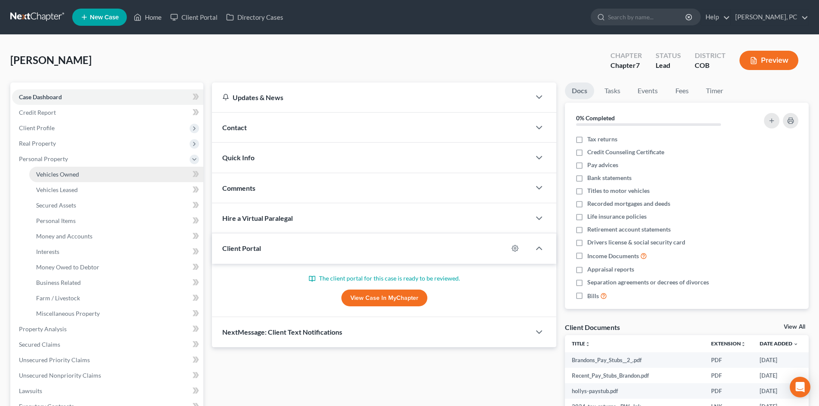
click at [70, 175] on span "Vehicles Owned" at bounding box center [57, 174] width 43 height 7
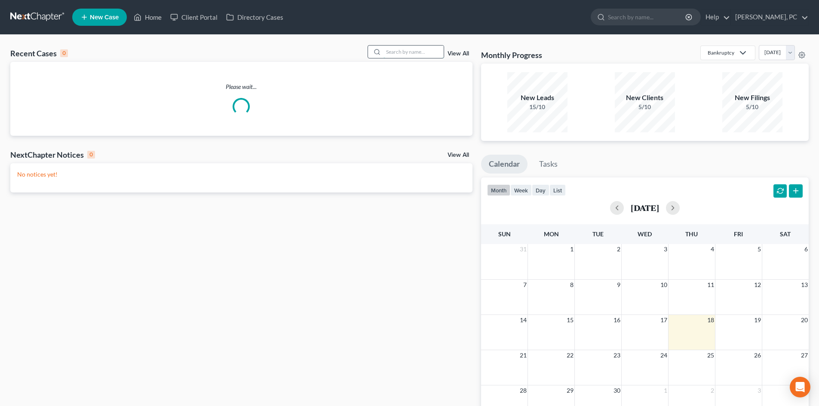
click at [403, 53] on input "search" at bounding box center [413, 52] width 60 height 12
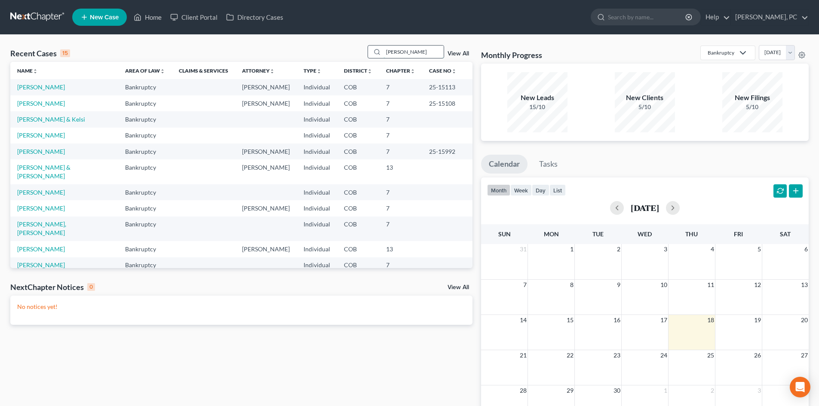
type input "elizabeth fox"
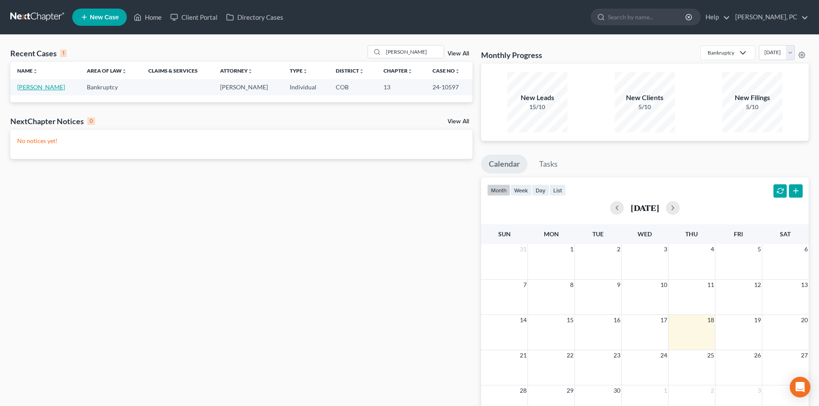
click at [24, 87] on link "[PERSON_NAME]" at bounding box center [41, 86] width 48 height 7
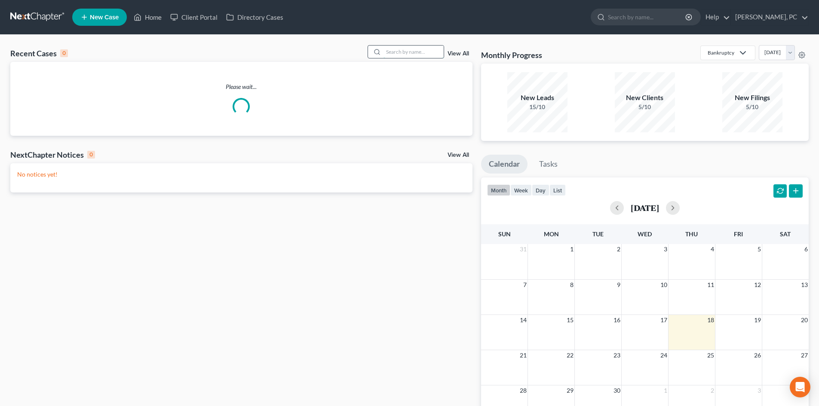
click at [397, 52] on input "search" at bounding box center [413, 52] width 60 height 12
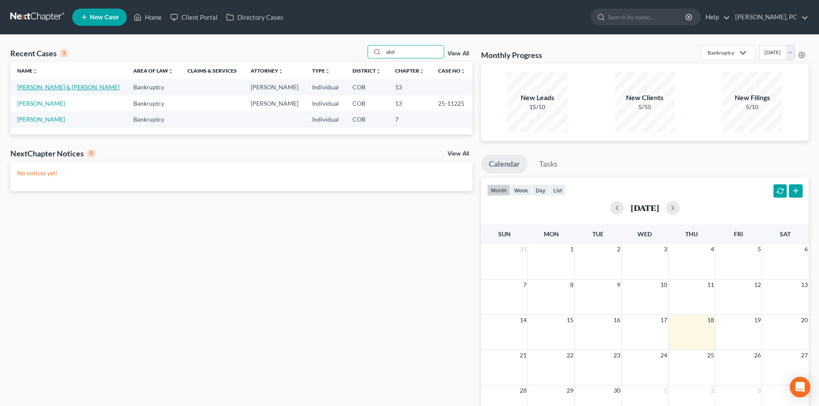
type input "abd"
click at [89, 88] on link "[PERSON_NAME] & [PERSON_NAME]" at bounding box center [68, 86] width 102 height 7
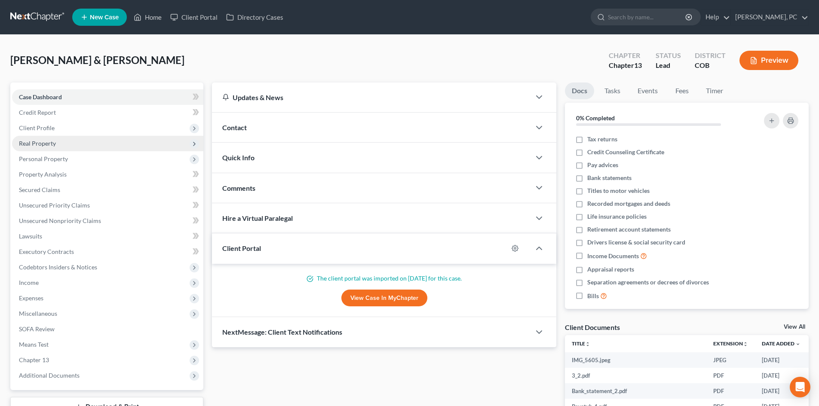
click at [39, 143] on span "Real Property" at bounding box center [37, 143] width 37 height 7
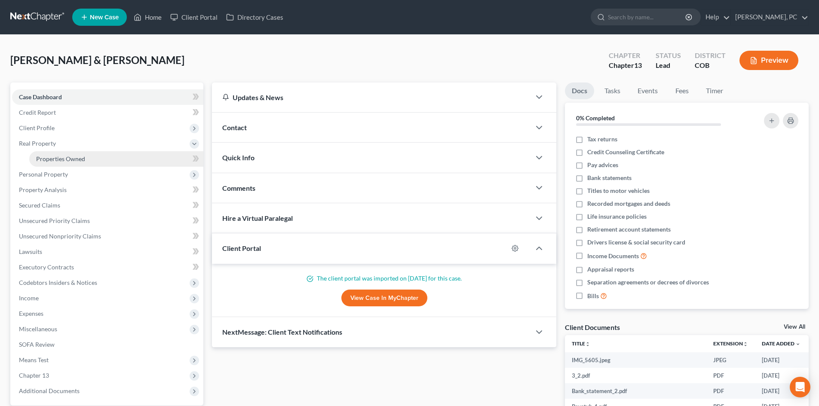
click at [53, 157] on span "Properties Owned" at bounding box center [60, 158] width 49 height 7
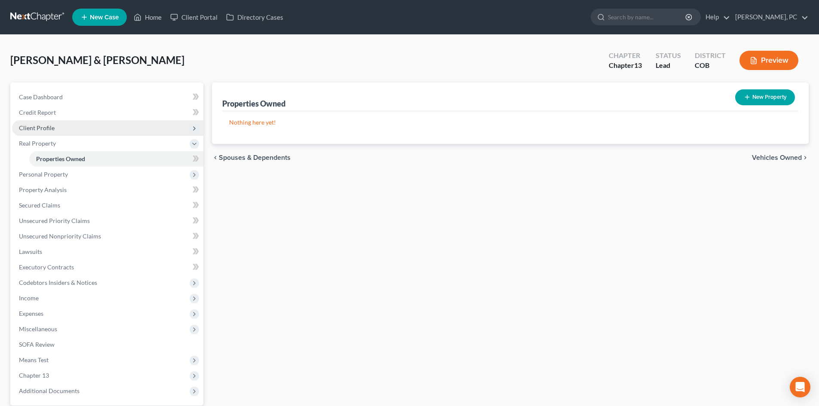
click at [38, 127] on span "Client Profile" at bounding box center [37, 127] width 36 height 7
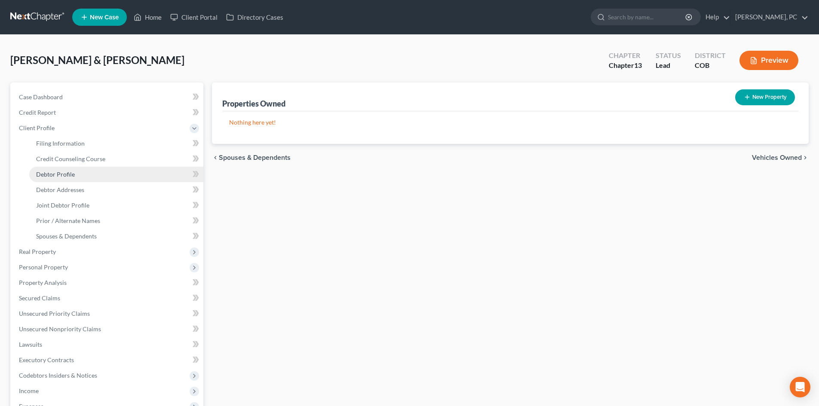
click at [65, 172] on span "Debtor Profile" at bounding box center [55, 174] width 39 height 7
select select "1"
select select "3"
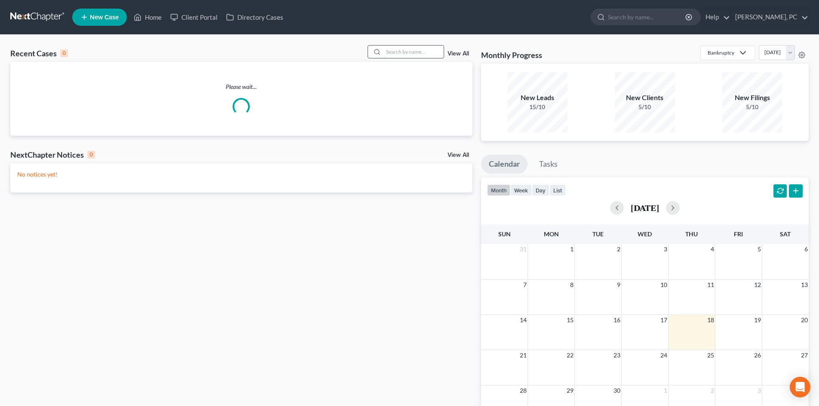
click at [412, 56] on input "search" at bounding box center [413, 52] width 60 height 12
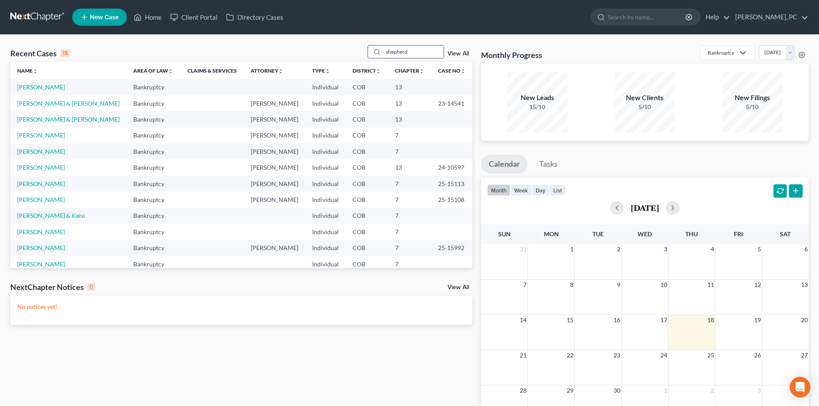
type input "shepherd"
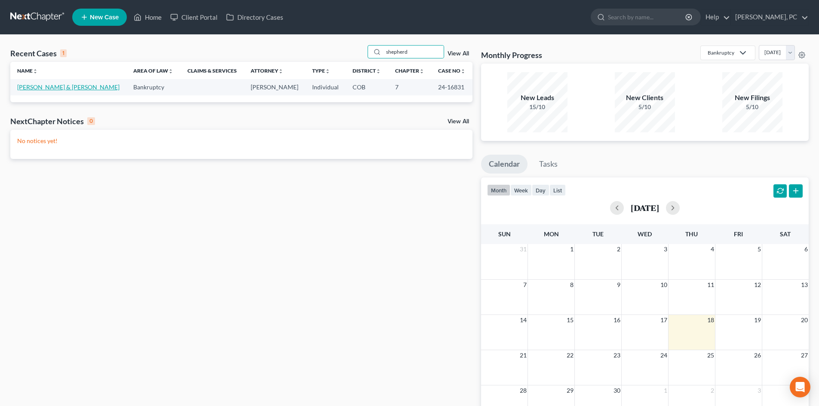
click at [69, 84] on link "[PERSON_NAME] & [PERSON_NAME]" at bounding box center [68, 86] width 102 height 7
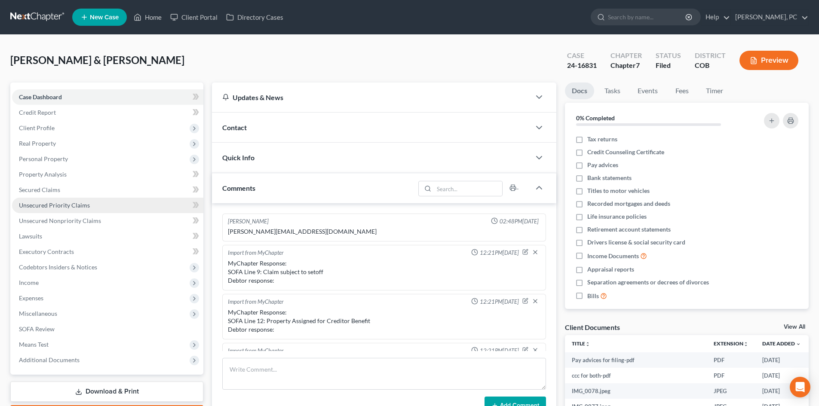
scroll to position [184, 0]
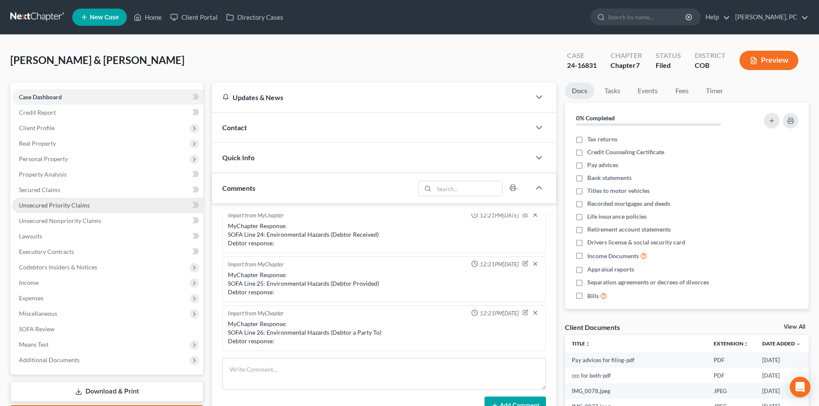
drag, startPoint x: 49, startPoint y: 205, endPoint x: 55, endPoint y: 203, distance: 5.7
click at [49, 204] on span "Unsecured Priority Claims" at bounding box center [54, 205] width 71 height 7
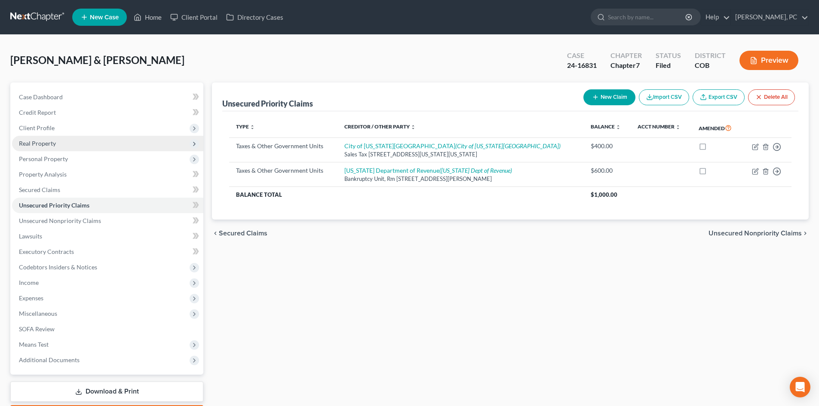
click at [37, 142] on span "Real Property" at bounding box center [37, 143] width 37 height 7
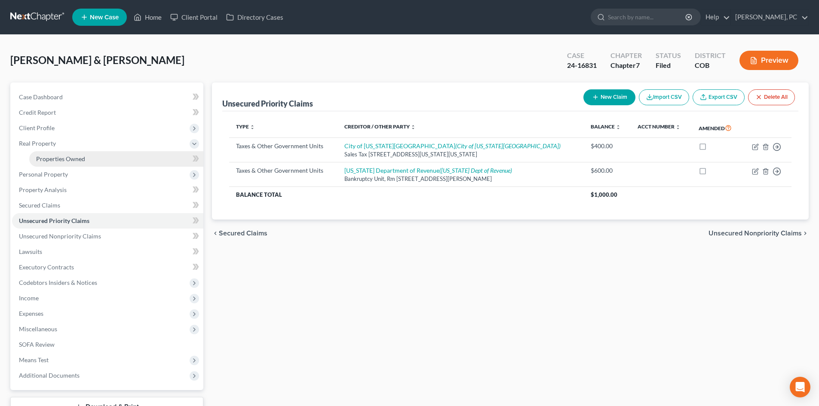
click at [60, 153] on link "Properties Owned" at bounding box center [116, 158] width 174 height 15
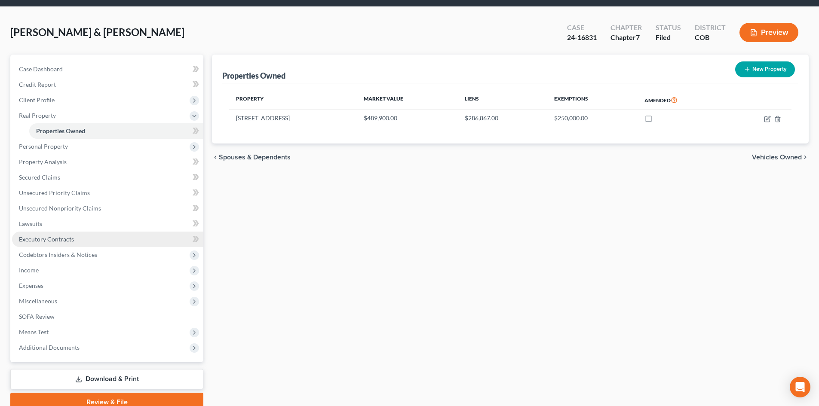
scroll to position [43, 0]
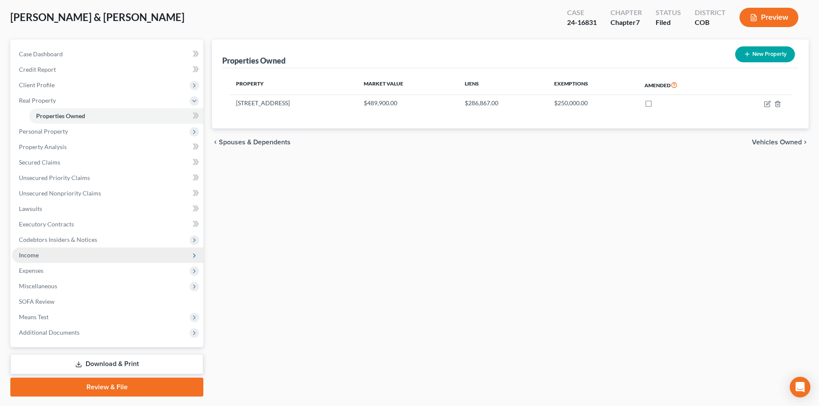
click at [32, 257] on span "Income" at bounding box center [29, 254] width 20 height 7
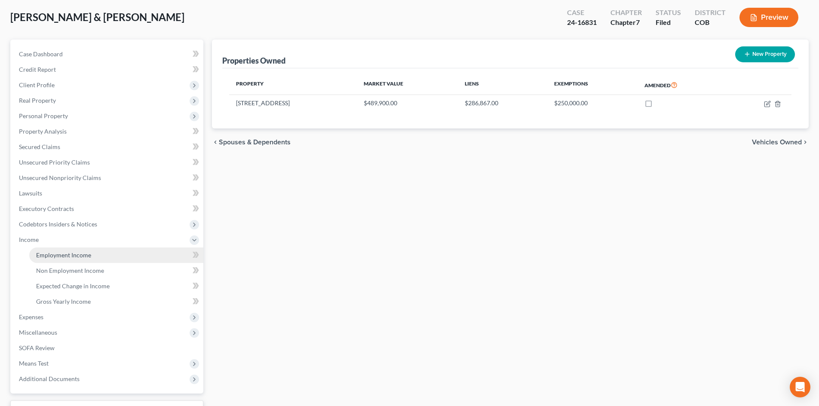
click at [62, 254] on span "Employment Income" at bounding box center [63, 254] width 55 height 7
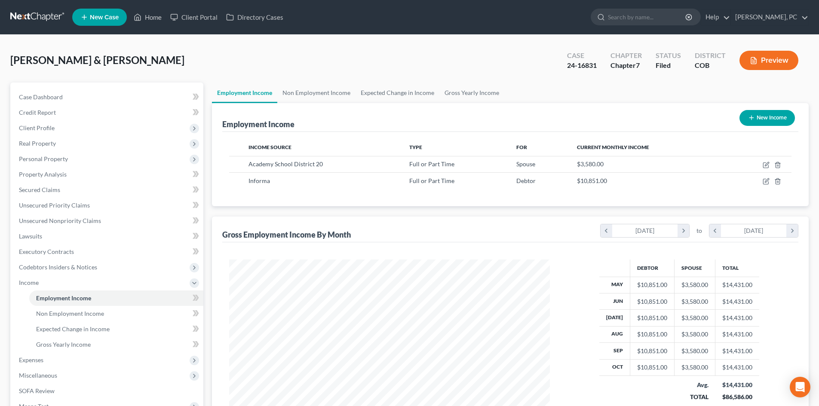
scroll to position [160, 338]
click at [81, 315] on span "Non Employment Income" at bounding box center [70, 313] width 68 height 7
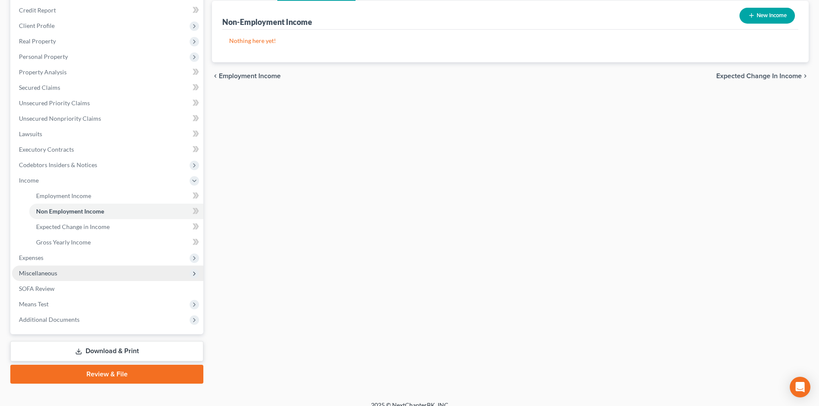
scroll to position [113, 0]
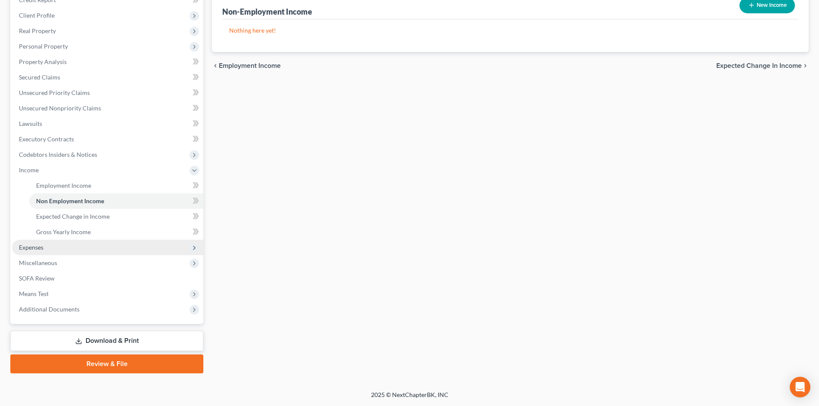
click at [53, 242] on span "Expenses" at bounding box center [107, 247] width 191 height 15
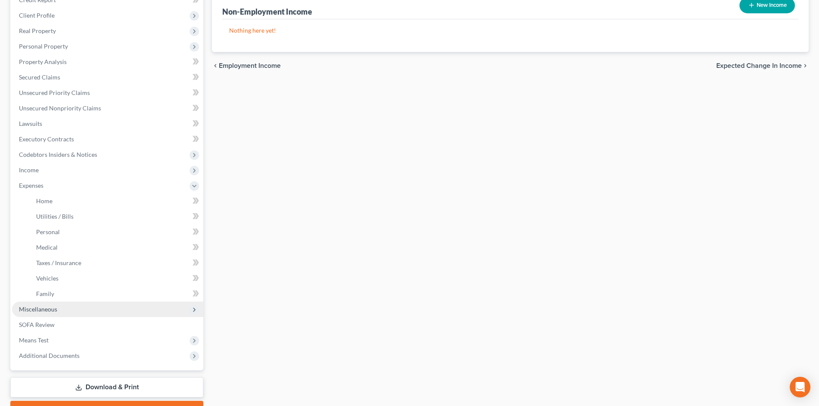
click at [37, 305] on span "Miscellaneous" at bounding box center [38, 308] width 38 height 7
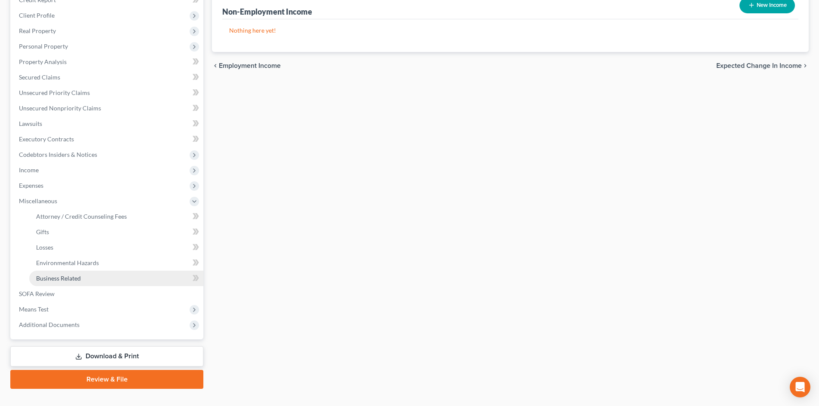
click at [62, 277] on span "Business Related" at bounding box center [58, 278] width 45 height 7
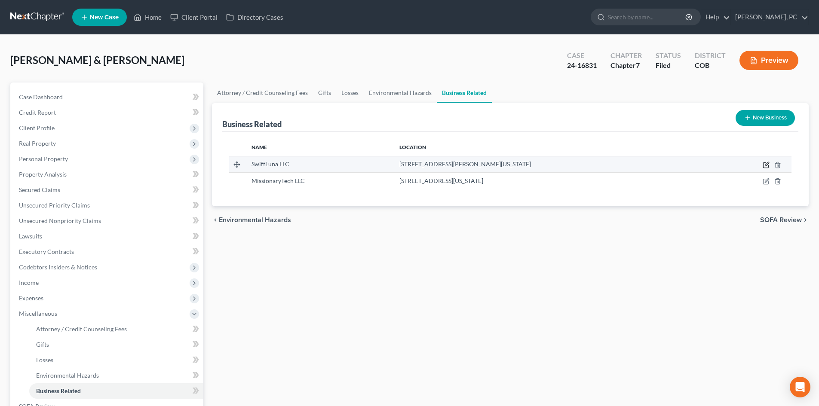
click at [765, 165] on icon "button" at bounding box center [766, 164] width 4 height 4
select select "member"
select select "5"
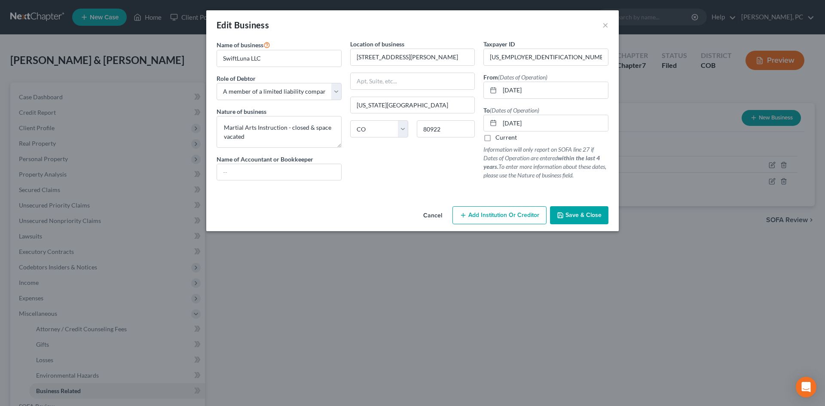
click at [577, 214] on span "Save & Close" at bounding box center [583, 214] width 36 height 7
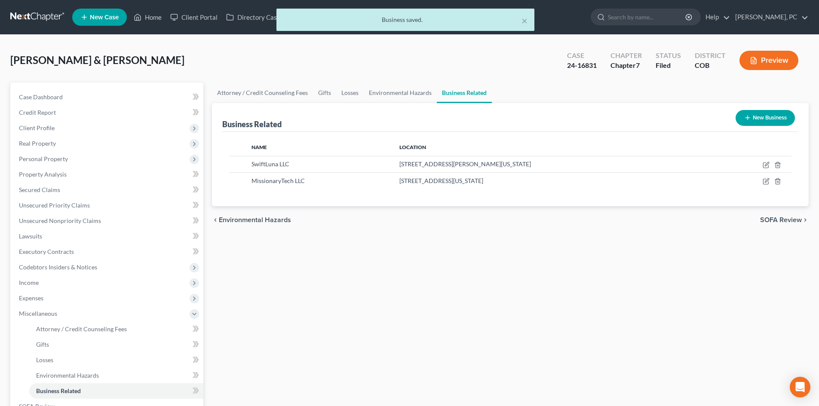
click at [150, 17] on div "× Business saved." at bounding box center [405, 22] width 819 height 27
click at [525, 21] on button "×" at bounding box center [524, 20] width 6 height 10
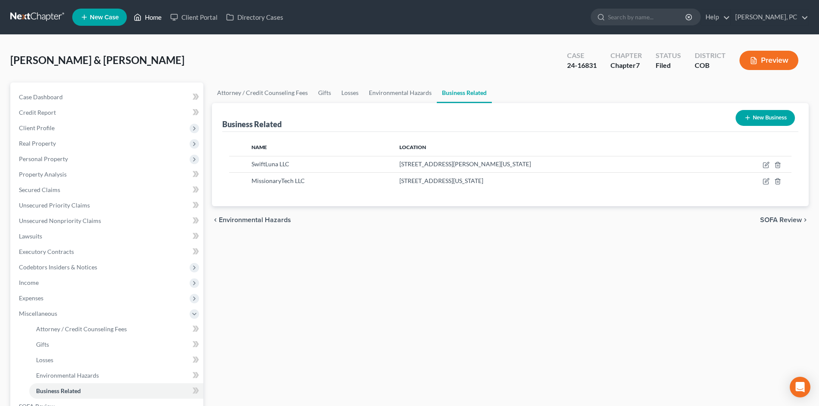
click at [152, 16] on link "Home" at bounding box center [147, 16] width 37 height 15
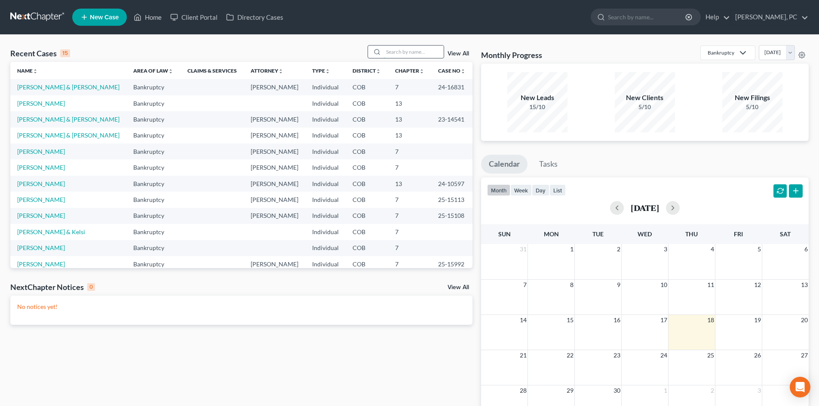
click at [399, 53] on input "search" at bounding box center [413, 52] width 60 height 12
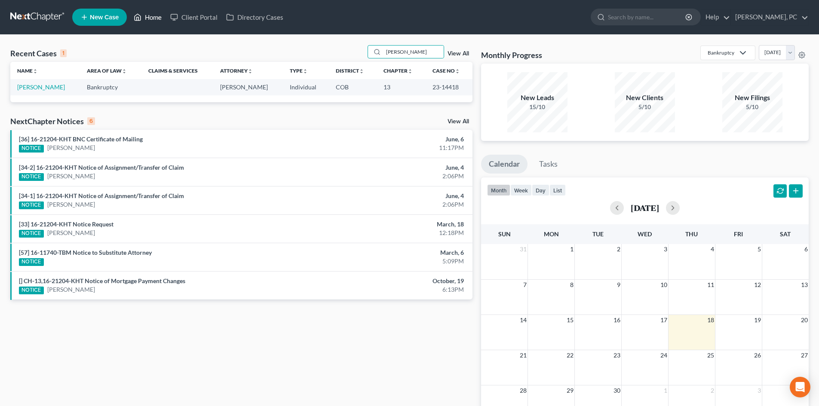
click at [152, 19] on link "Home" at bounding box center [147, 16] width 37 height 15
drag, startPoint x: 415, startPoint y: 49, endPoint x: 280, endPoint y: 47, distance: 135.4
click at [280, 47] on div "Recent Cases 1 [PERSON_NAME] View All" at bounding box center [241, 53] width 462 height 17
type input "[PERSON_NAME]"
click at [50, 81] on td "[PERSON_NAME]" at bounding box center [46, 87] width 73 height 16
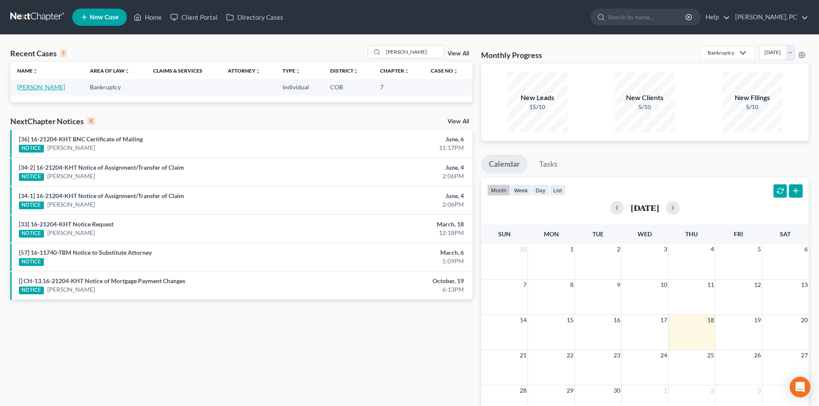
click at [52, 86] on link "[PERSON_NAME]" at bounding box center [41, 86] width 48 height 7
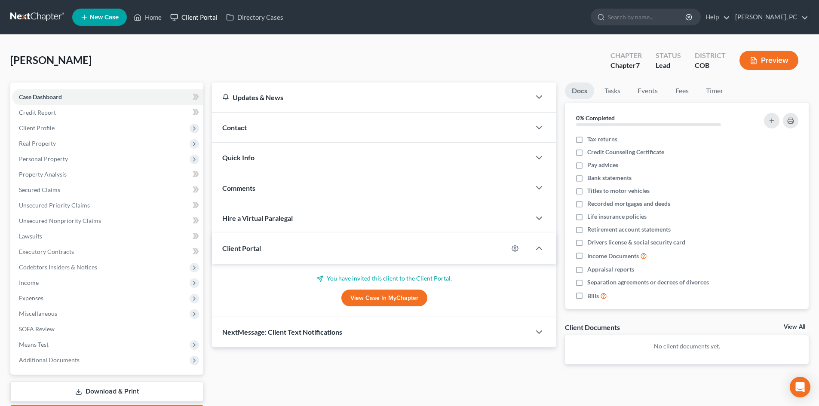
click at [207, 15] on link "Client Portal" at bounding box center [194, 16] width 56 height 15
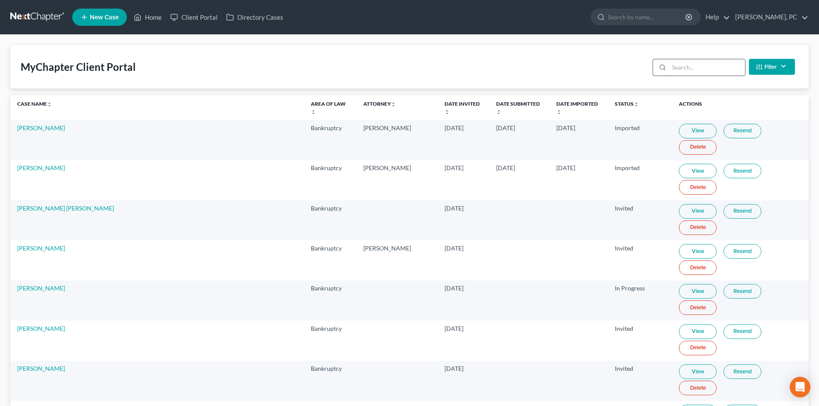
click at [683, 66] on input "search" at bounding box center [707, 67] width 76 height 16
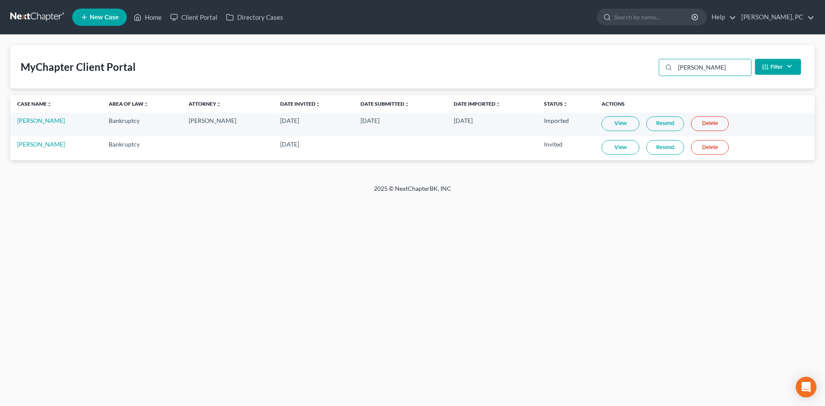
type input "[PERSON_NAME]"
click at [660, 147] on link "Resend" at bounding box center [665, 147] width 38 height 15
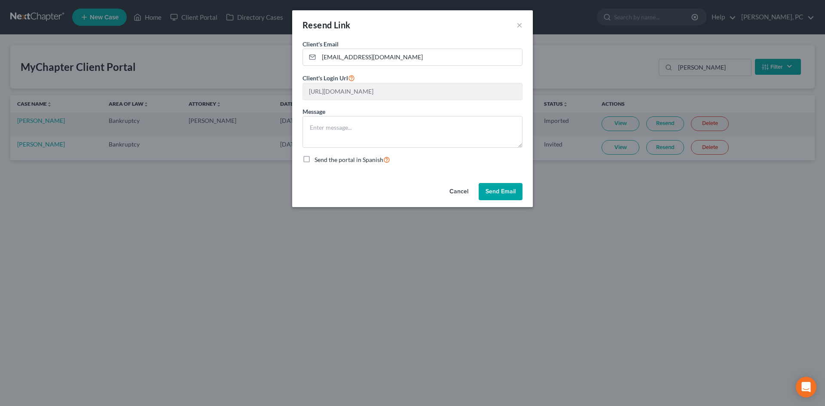
click at [499, 191] on button "Send Email" at bounding box center [501, 191] width 44 height 17
